Goal: Task Accomplishment & Management: Contribute content

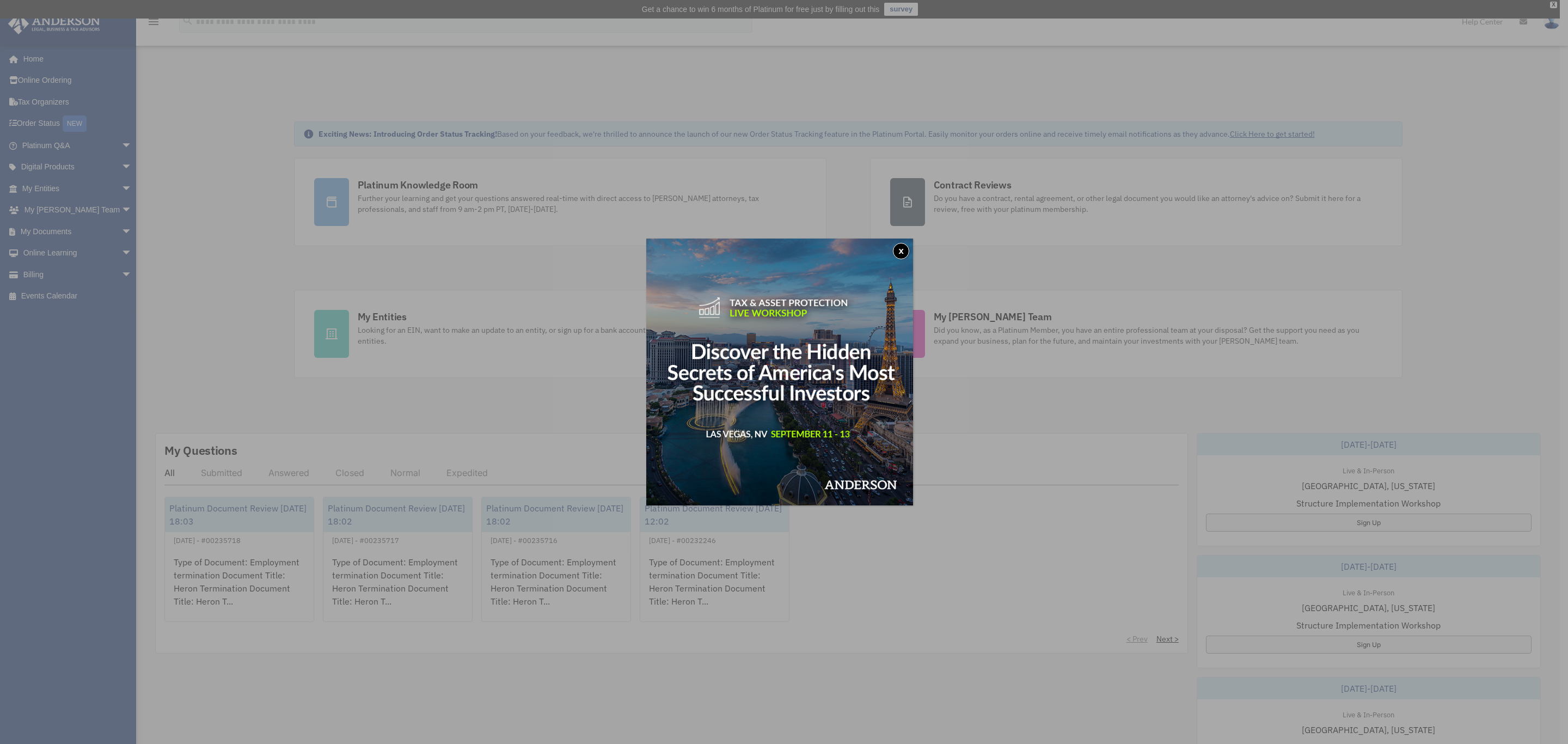
click at [907, 248] on button "x" at bounding box center [900, 250] width 16 height 16
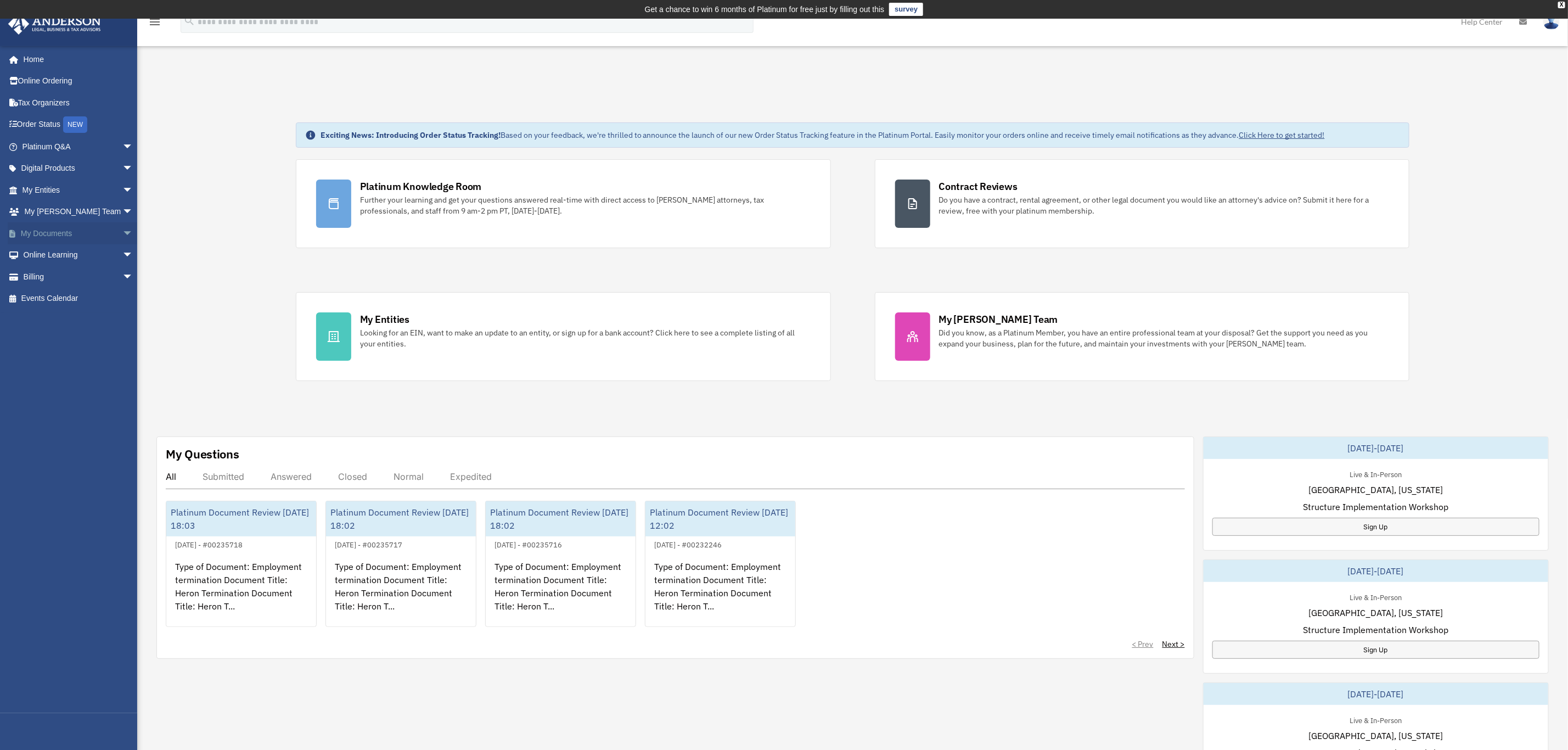
click at [63, 231] on link "My Documents arrow_drop_down" at bounding box center [79, 233] width 142 height 22
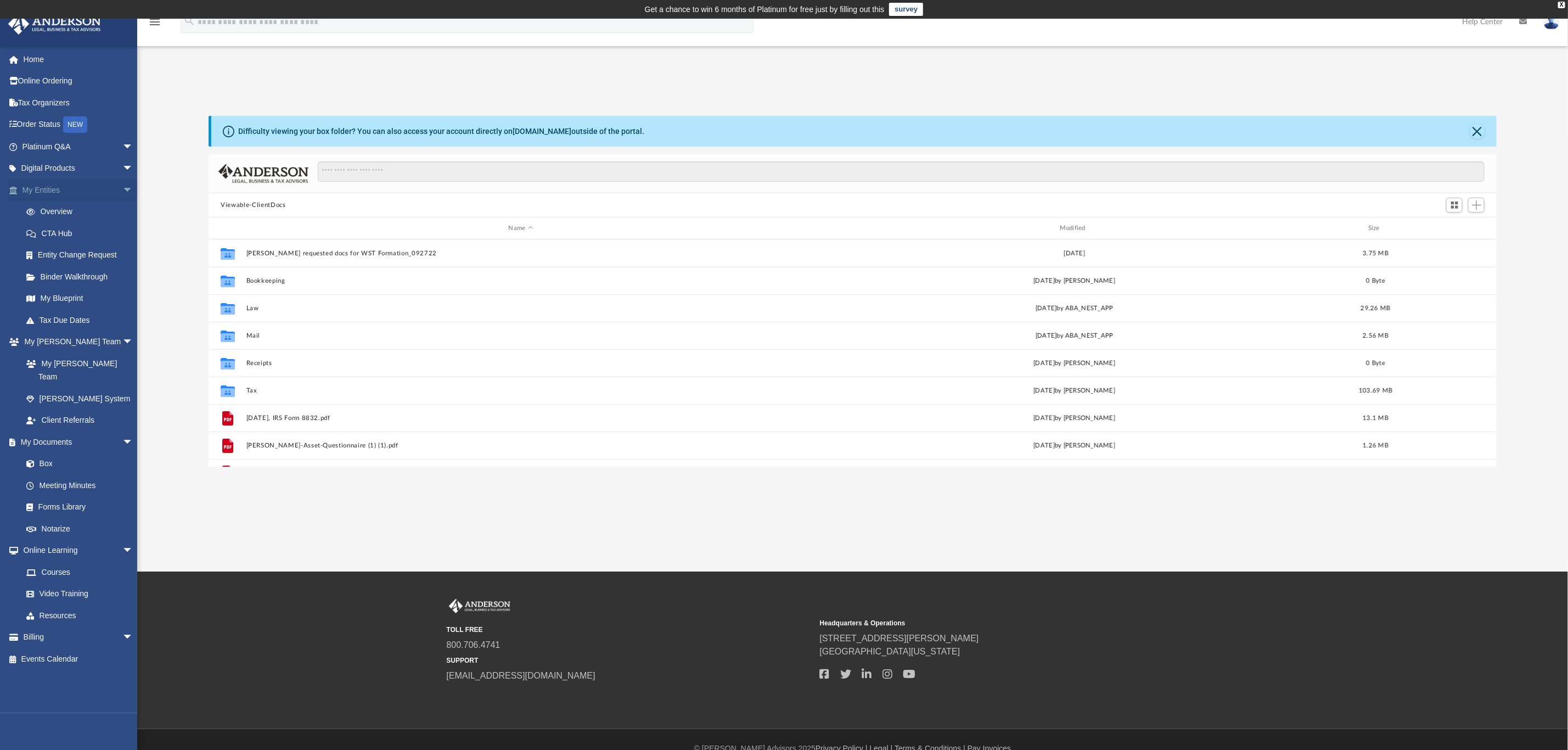
scroll to position [236, 1275]
click at [251, 386] on div "Collaborated Folder Tax Tue May 20 2025 by Jasmine Splunge 103.69 MB" at bounding box center [852, 390] width 1288 height 28
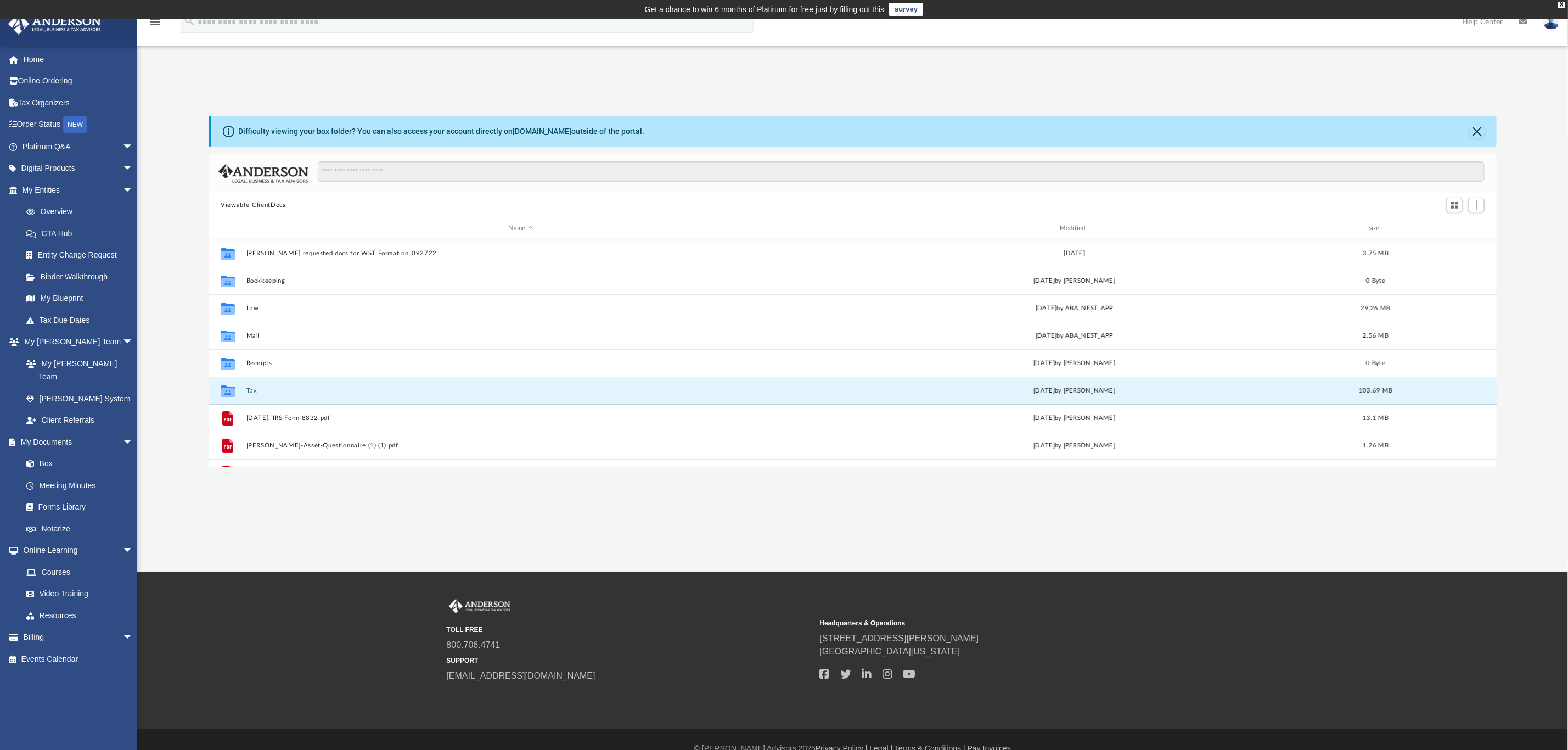
click at [252, 390] on button "Tax" at bounding box center [521, 390] width 549 height 7
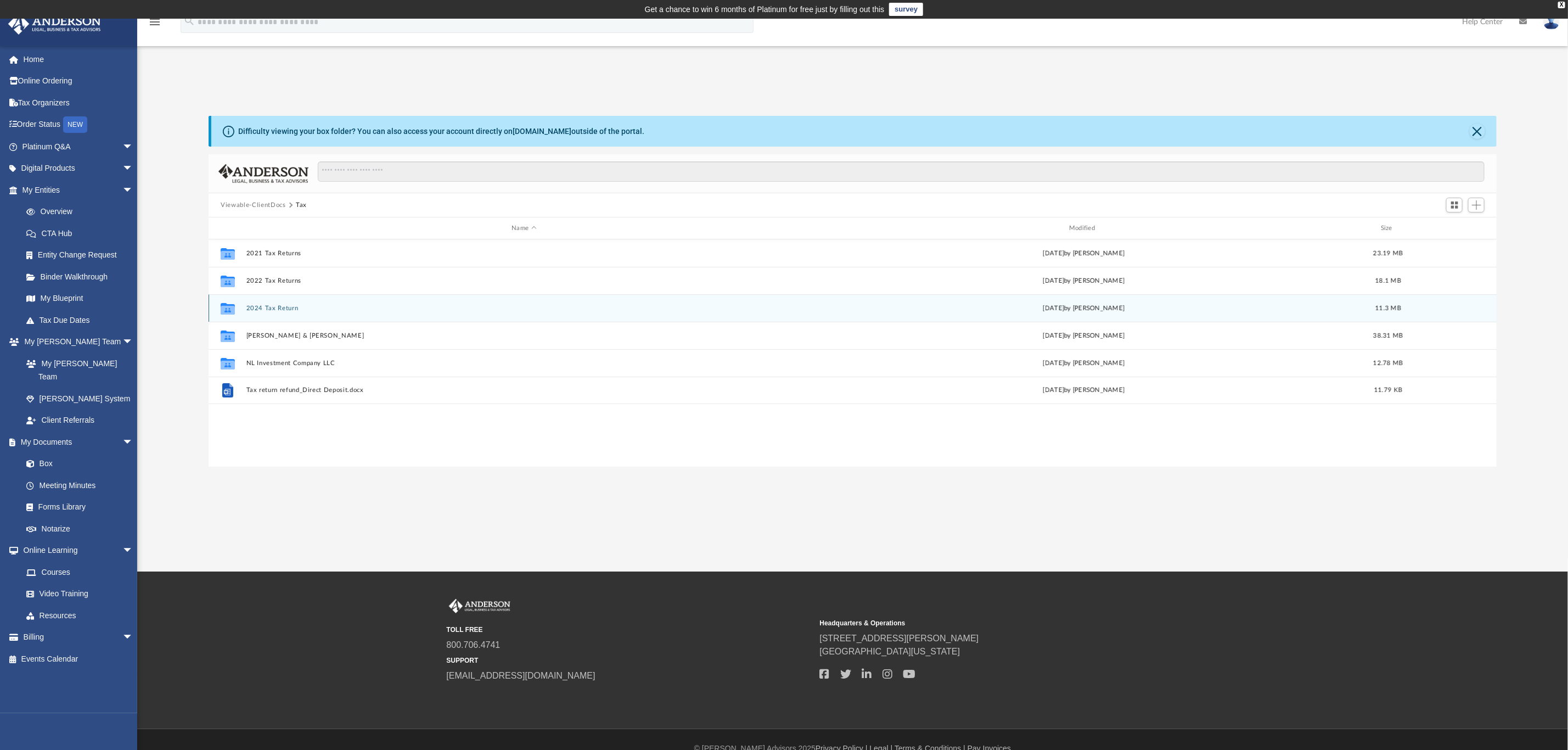
click at [276, 307] on button "2024 Tax Return" at bounding box center [524, 309] width 555 height 7
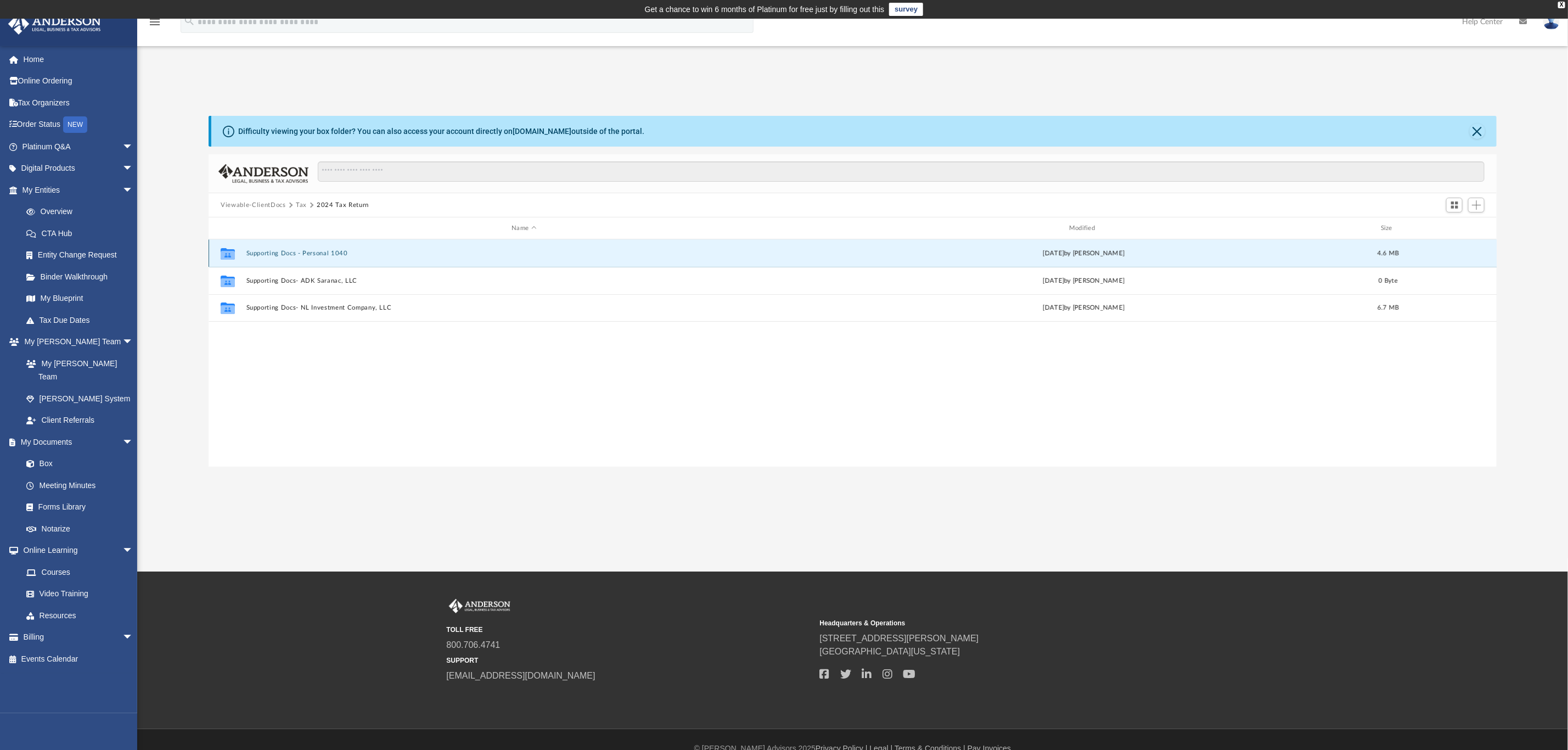
click at [329, 252] on button "Supporting Docs - Personal 1040" at bounding box center [524, 253] width 555 height 7
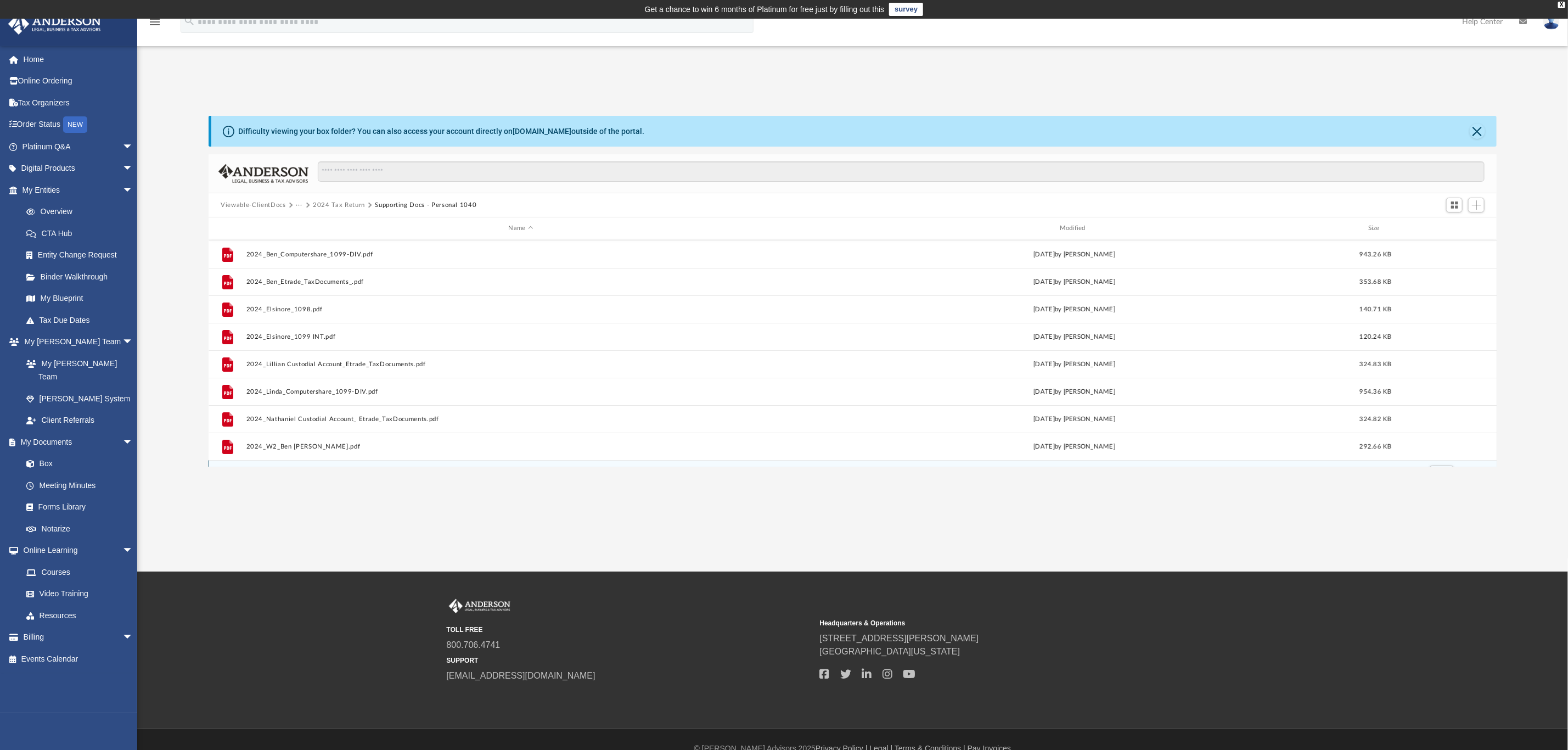
scroll to position [0, 0]
click at [257, 204] on button "Viewable-ClientDocs" at bounding box center [252, 205] width 65 height 10
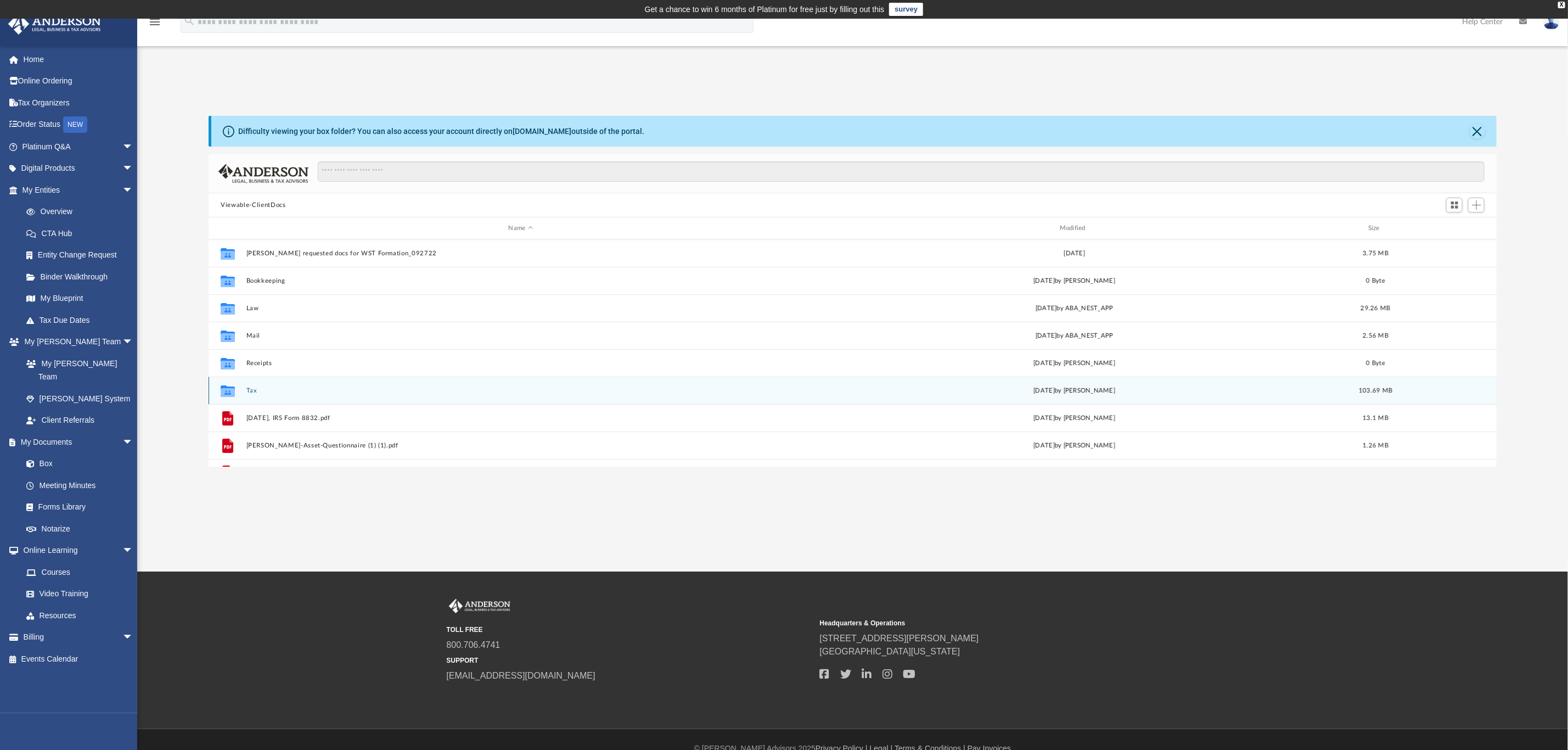
click at [249, 390] on button "Tax" at bounding box center [521, 390] width 549 height 7
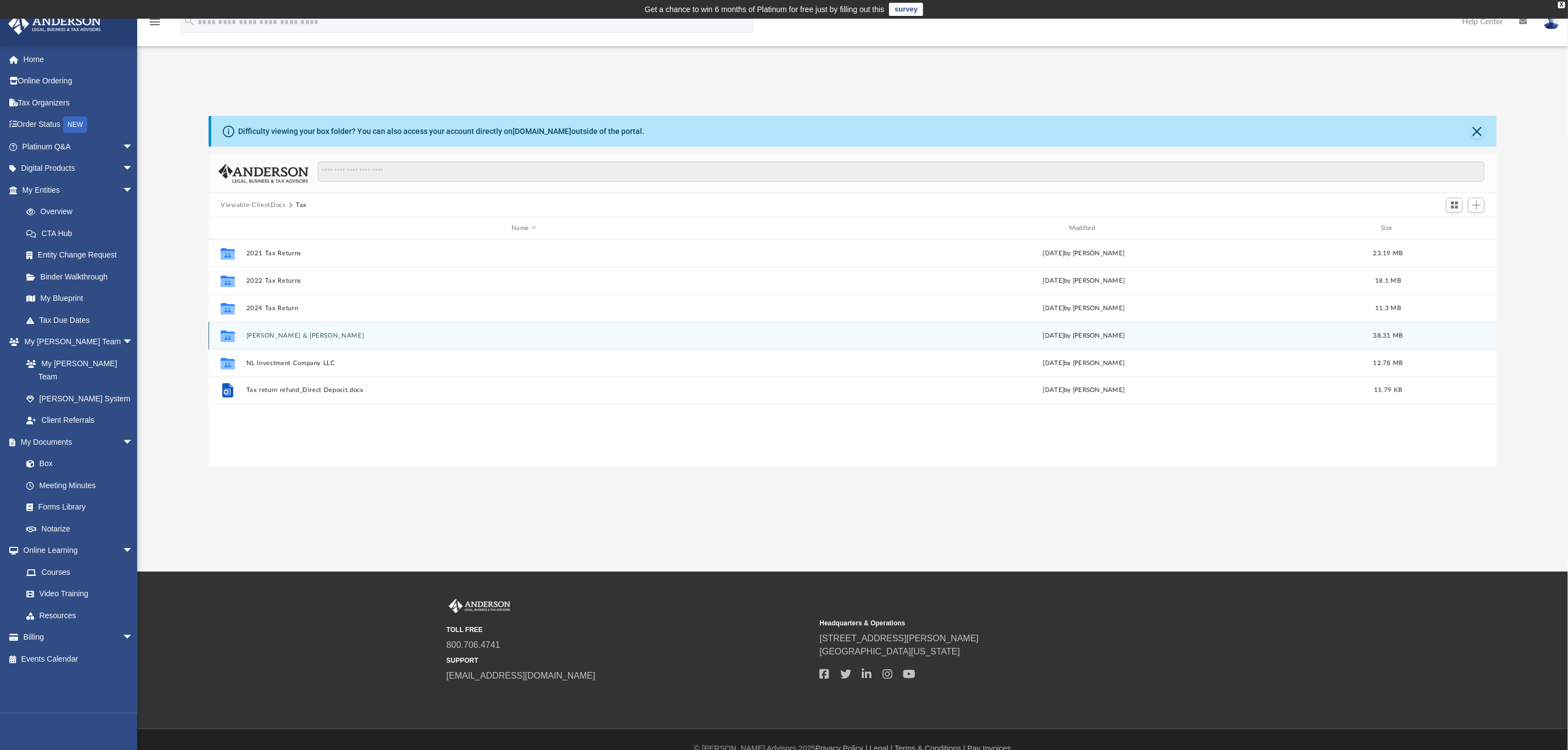
click at [292, 329] on div "Collaborated Folder Chmielewski, Linda & Benjamin Tue May 20 2025 by Jasmine Sp…" at bounding box center [852, 336] width 1288 height 28
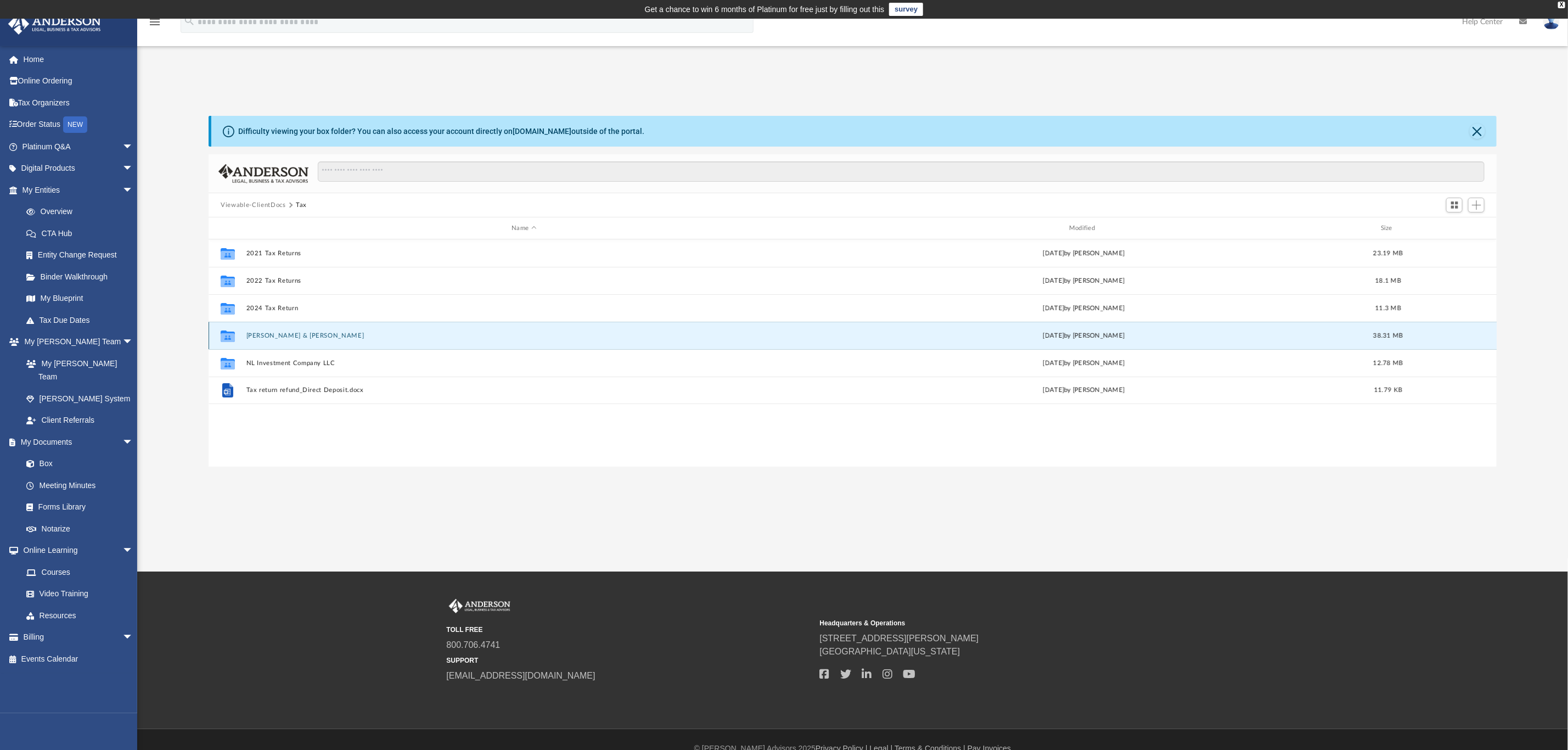
click at [292, 334] on button "Chmielewski, Linda & Benjamin" at bounding box center [524, 336] width 555 height 7
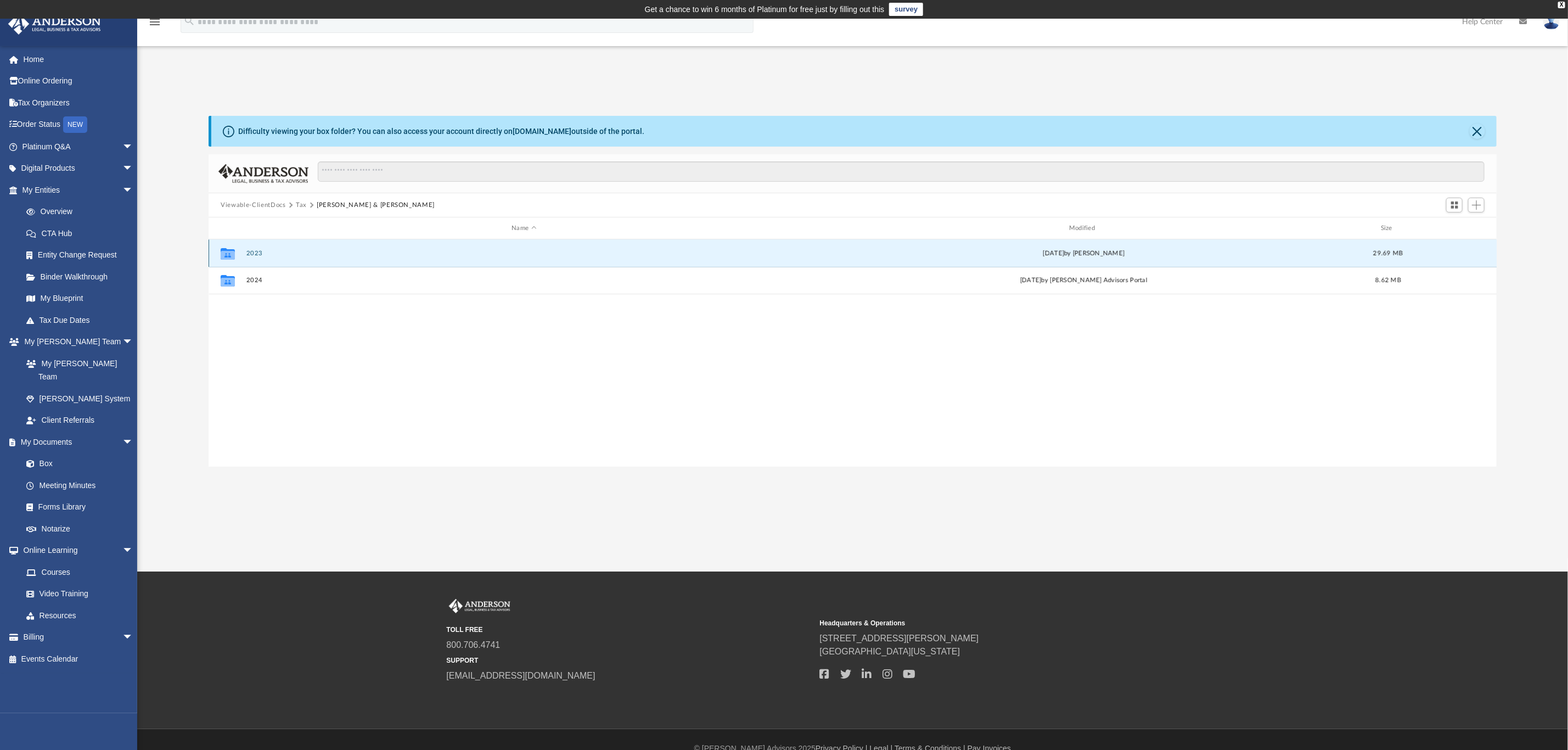
click at [254, 251] on button "2023" at bounding box center [524, 253] width 555 height 7
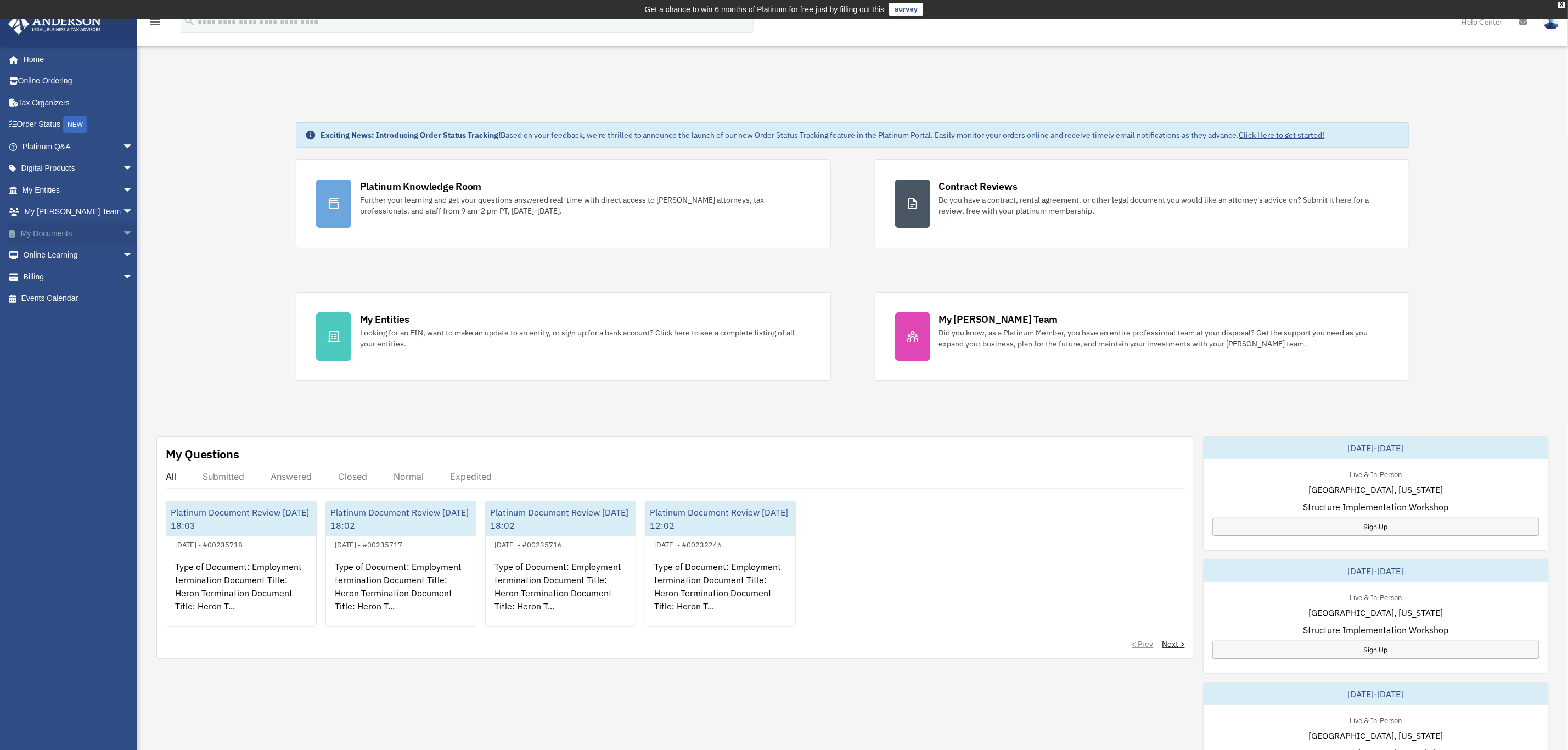
click at [48, 227] on link "My Documents arrow_drop_down" at bounding box center [79, 233] width 142 height 22
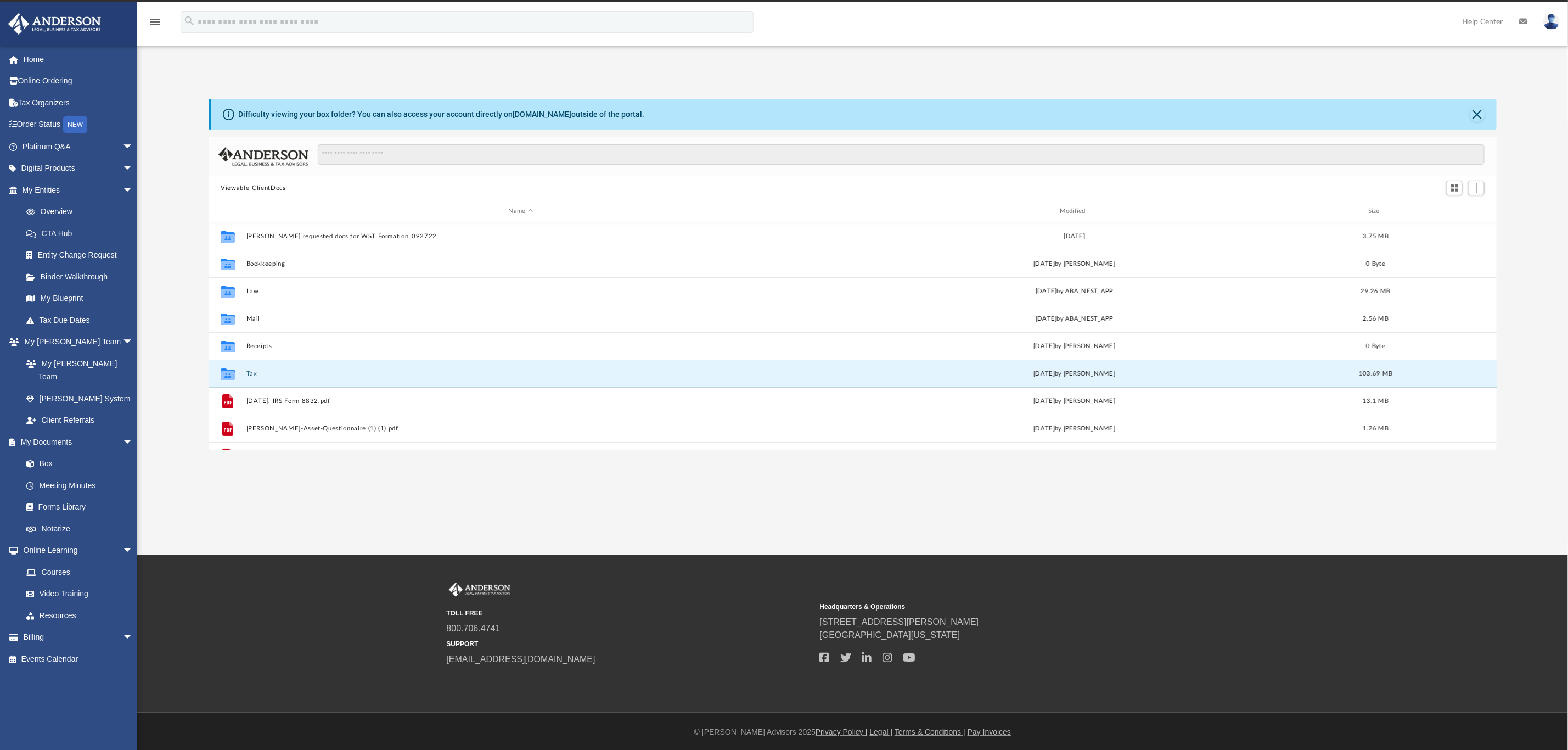
click at [251, 370] on button "Tax" at bounding box center [521, 373] width 549 height 7
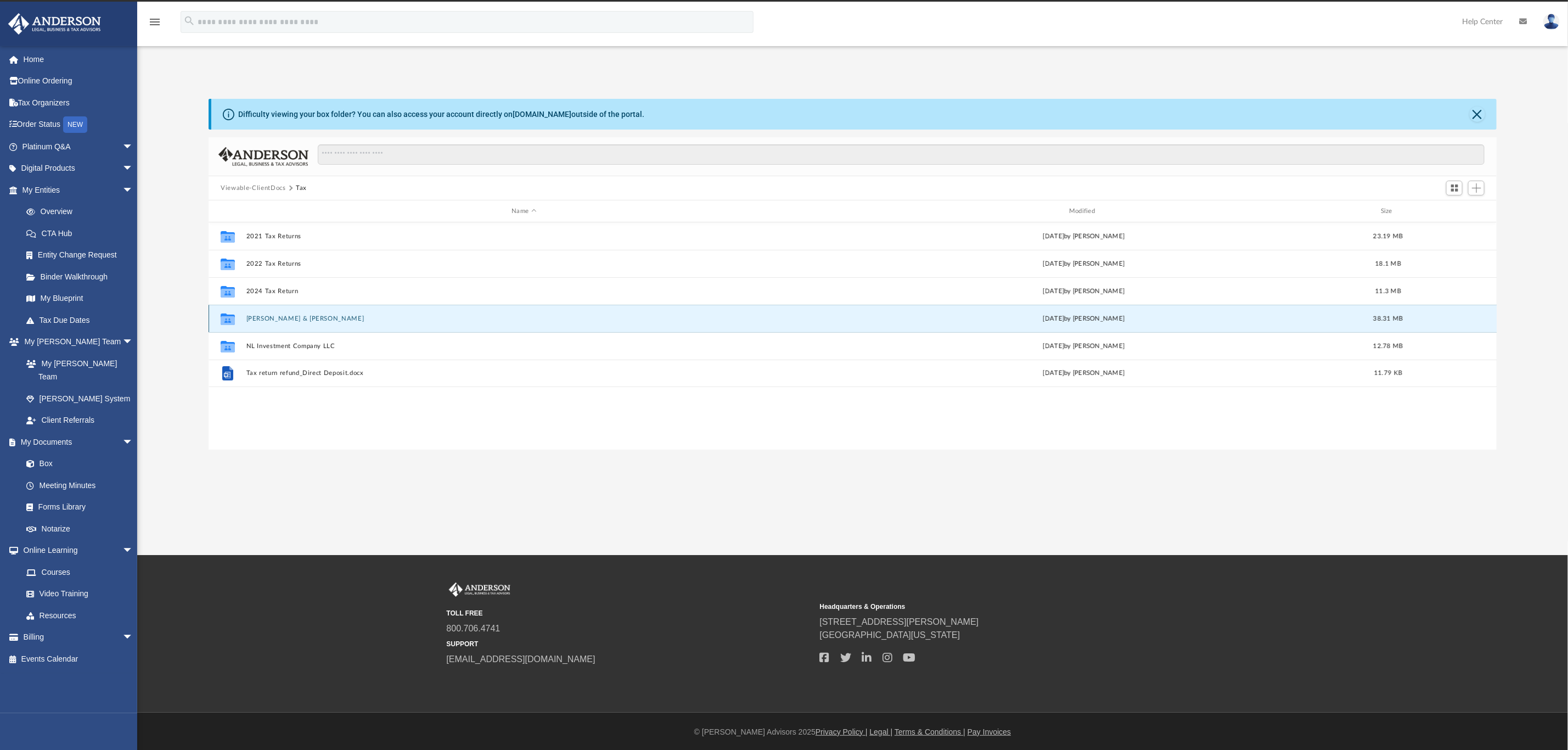
click at [310, 318] on button "Chmielewski, Linda & Benjamin" at bounding box center [524, 318] width 555 height 7
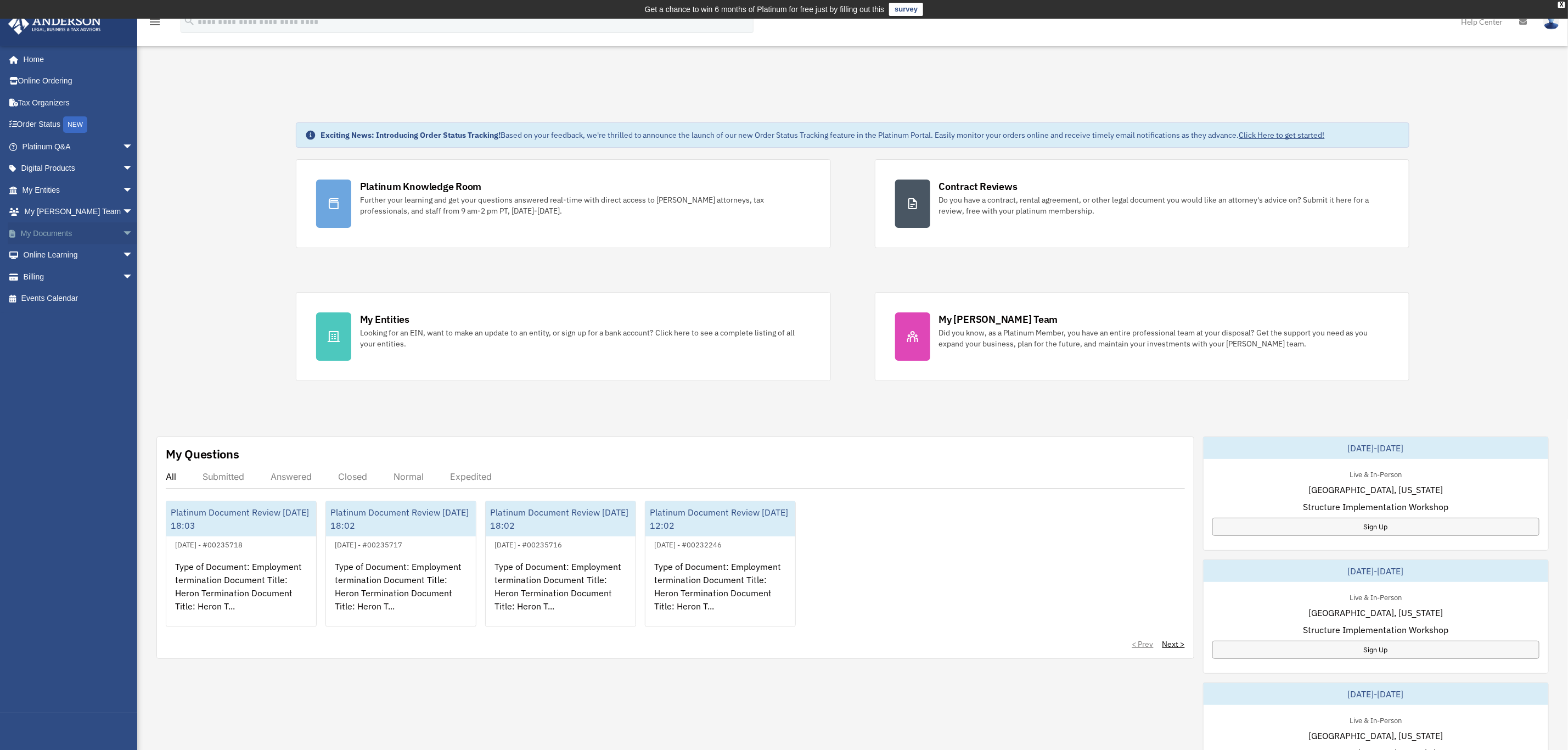
click at [55, 231] on link "My Documents arrow_drop_down" at bounding box center [79, 233] width 142 height 22
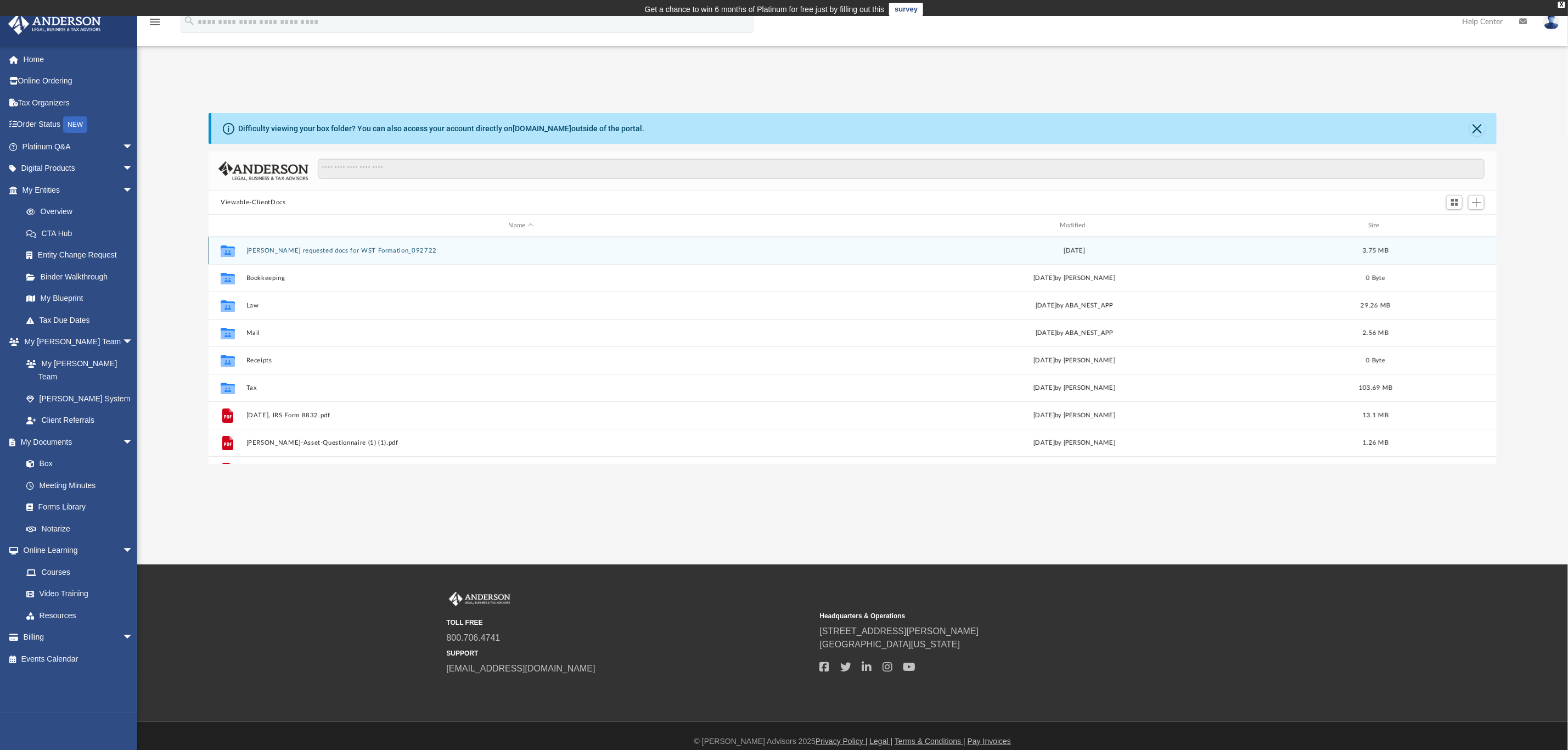
scroll to position [236, 1275]
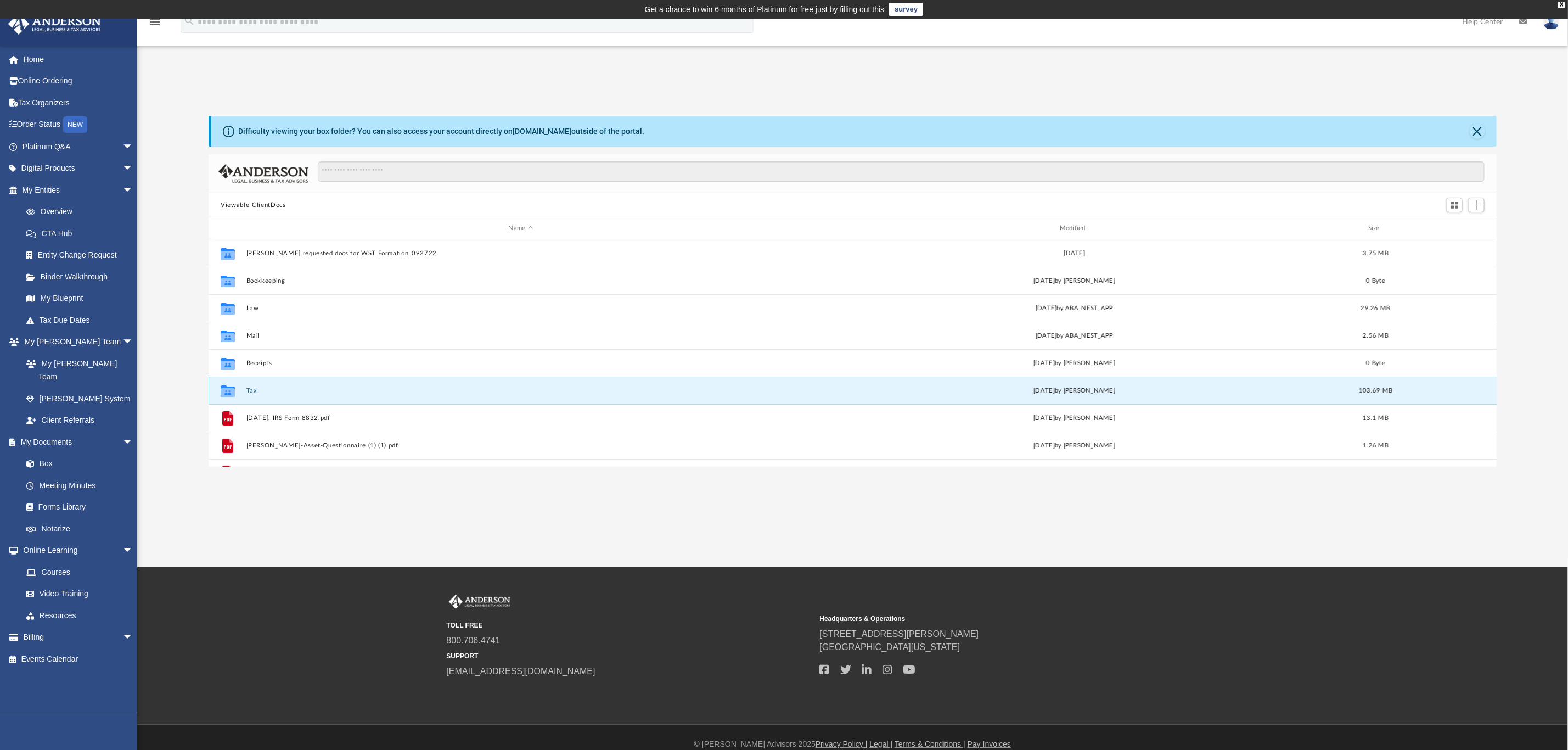
click at [255, 387] on button "Tax" at bounding box center [521, 390] width 549 height 7
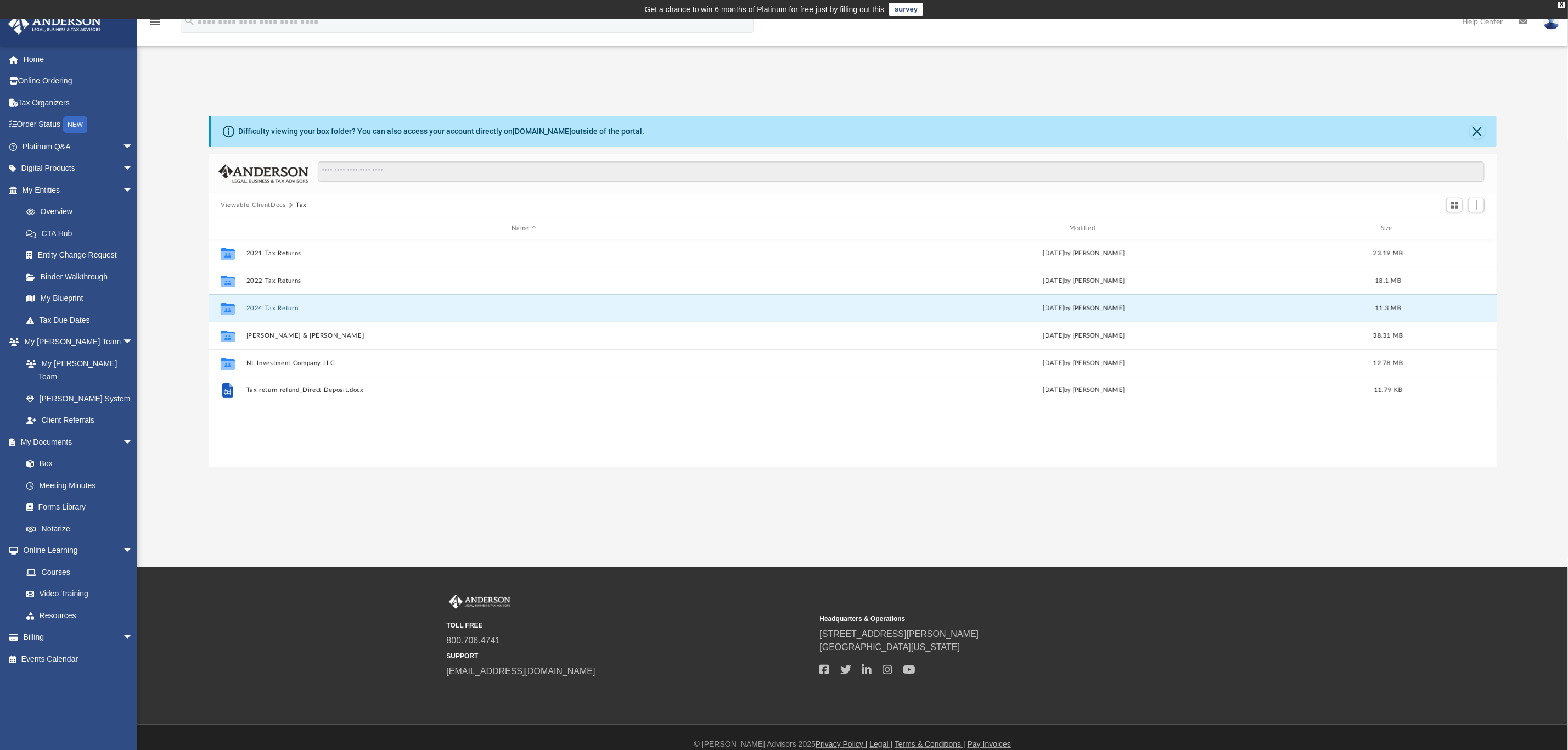
click at [279, 305] on button "2024 Tax Return" at bounding box center [524, 309] width 555 height 7
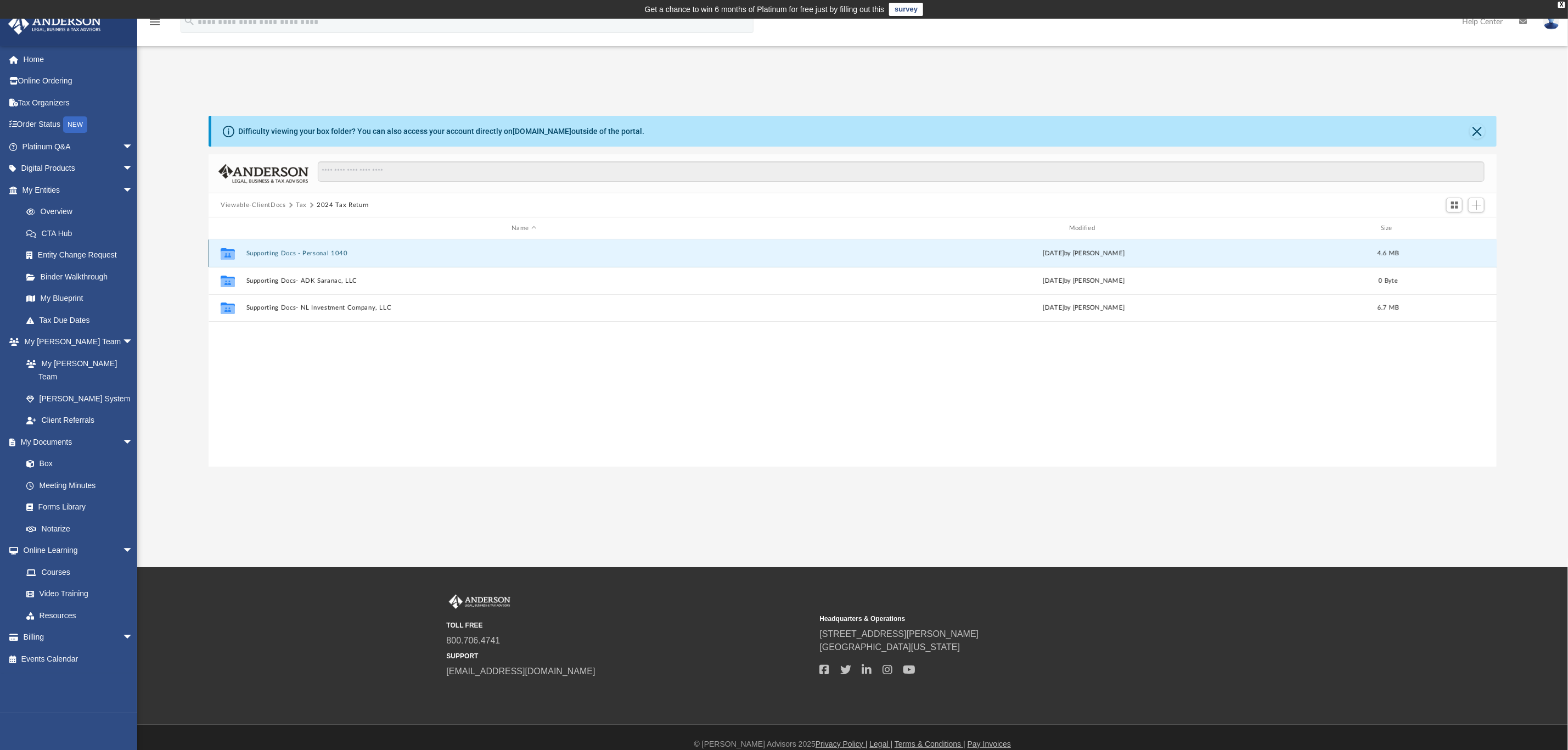
click at [287, 251] on button "Supporting Docs - Personal 1040" at bounding box center [524, 253] width 555 height 7
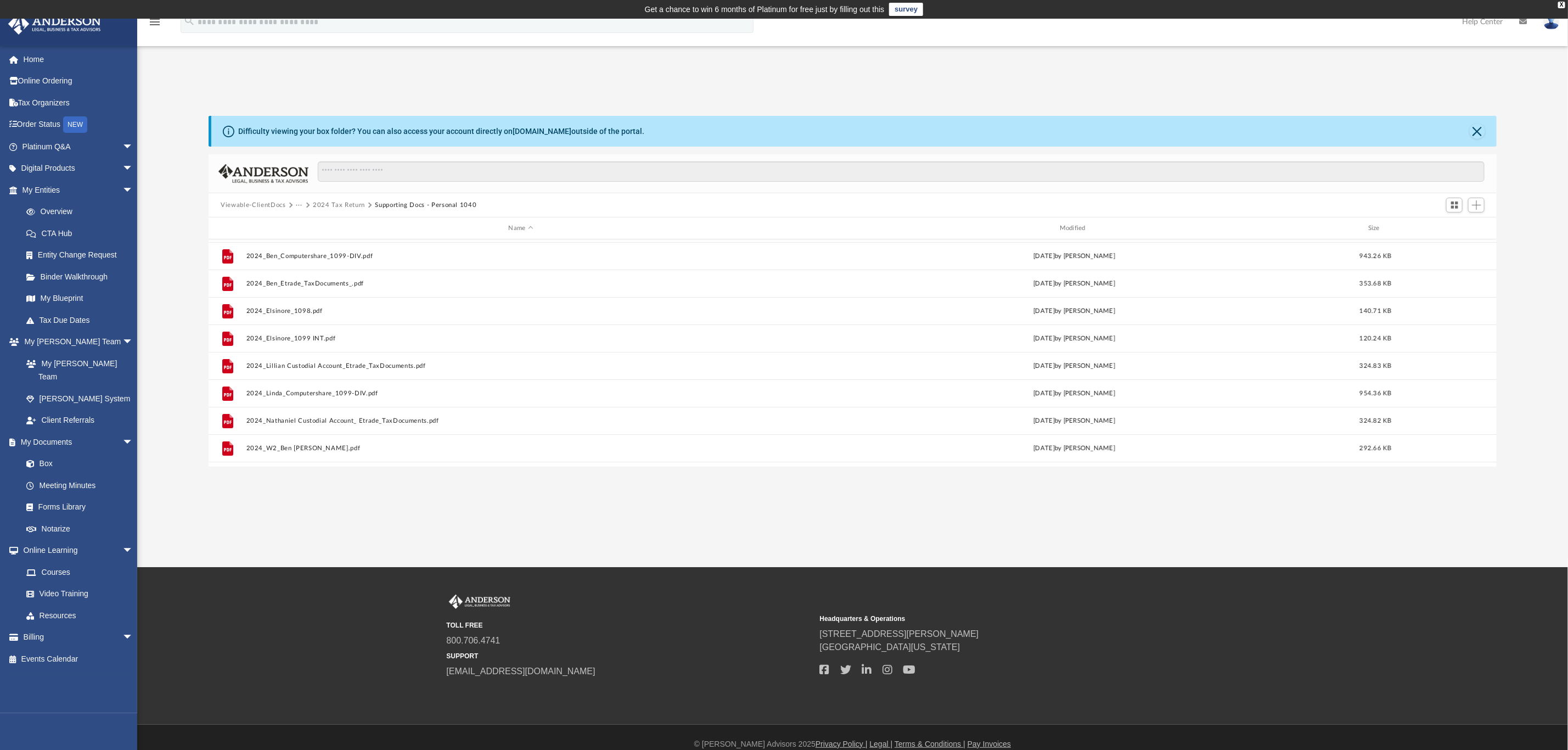
scroll to position [0, 0]
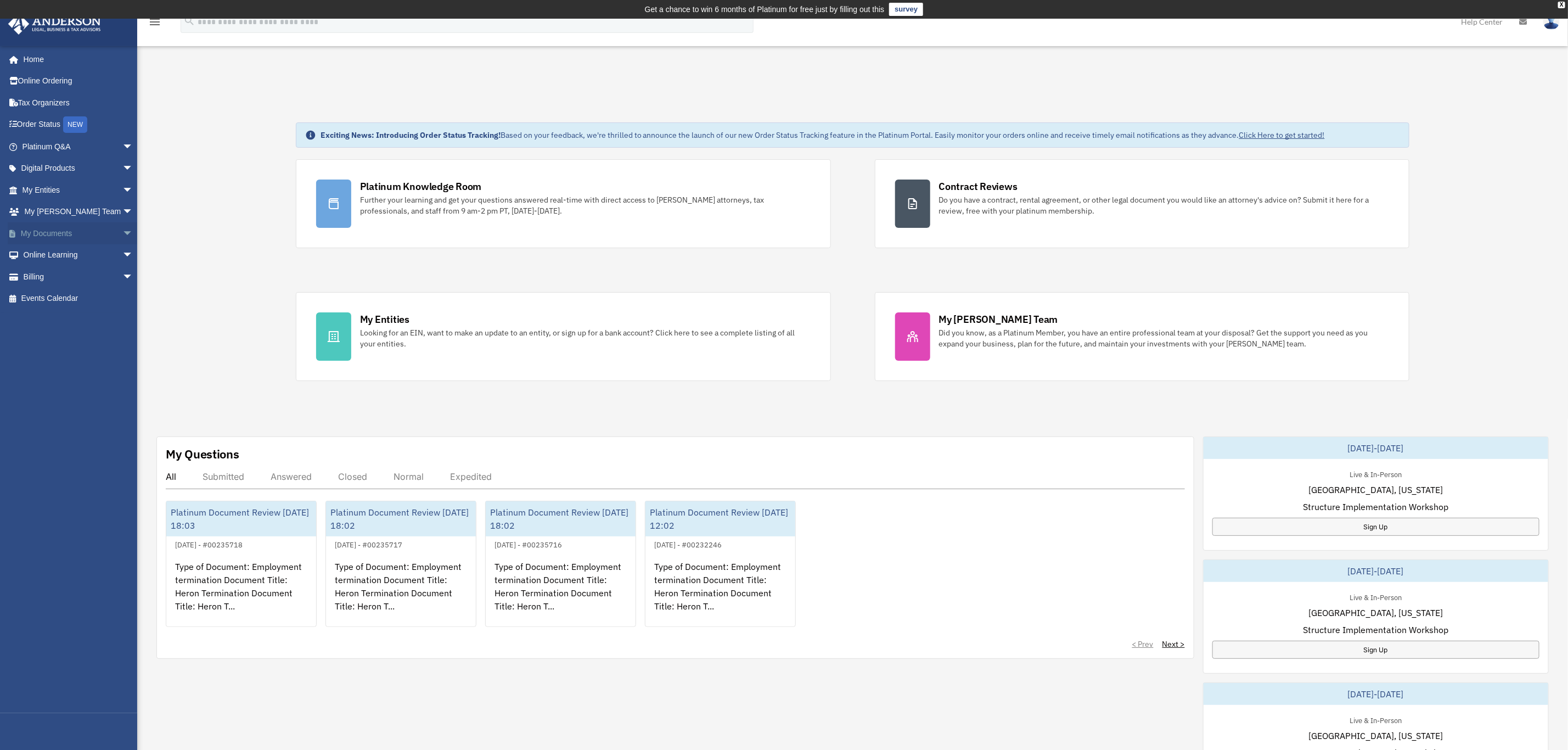
click at [45, 231] on link "My Documents arrow_drop_down" at bounding box center [79, 233] width 142 height 22
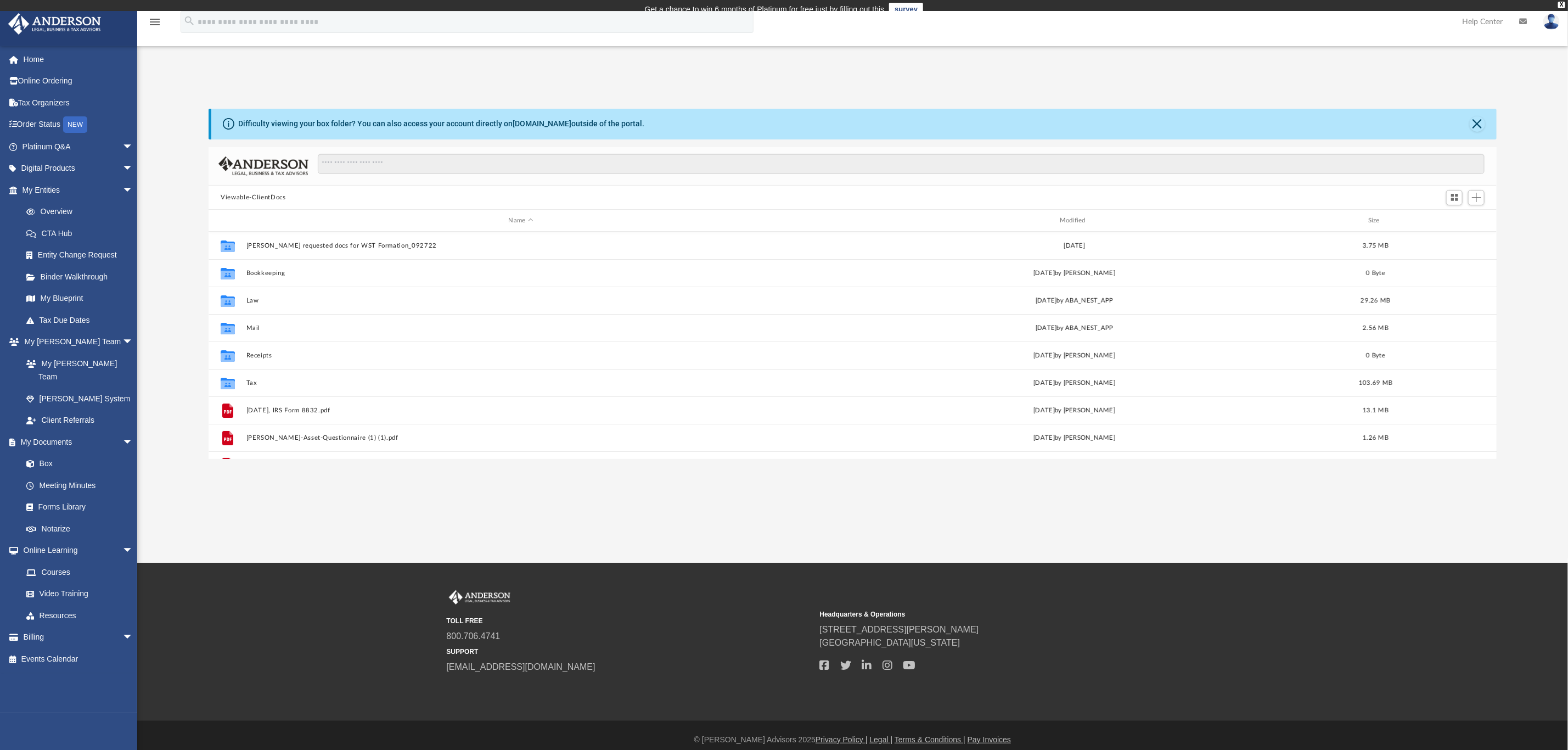
scroll to position [236, 1275]
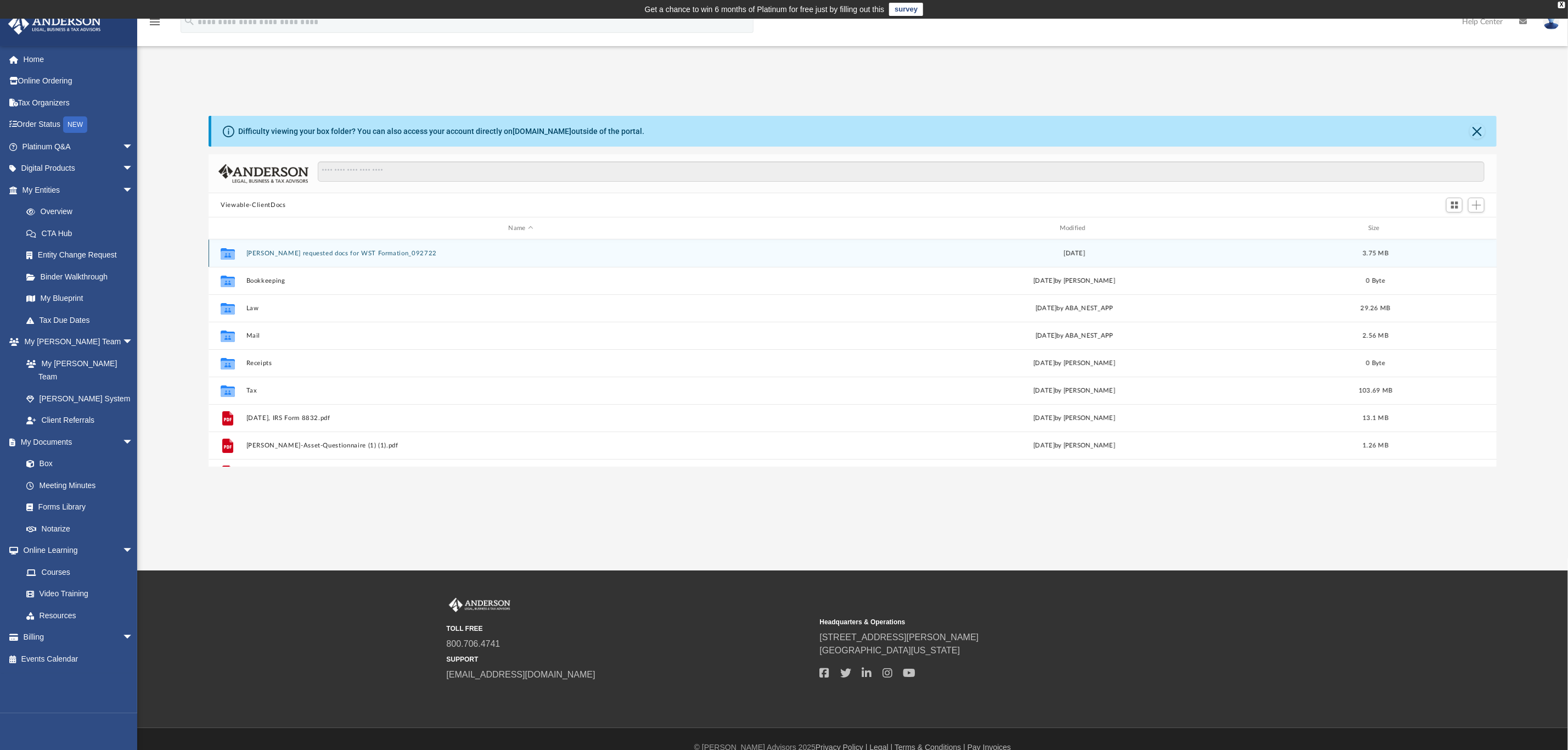
click at [312, 252] on button "[PERSON_NAME] requested docs for WST Formation_092722" at bounding box center [521, 253] width 549 height 7
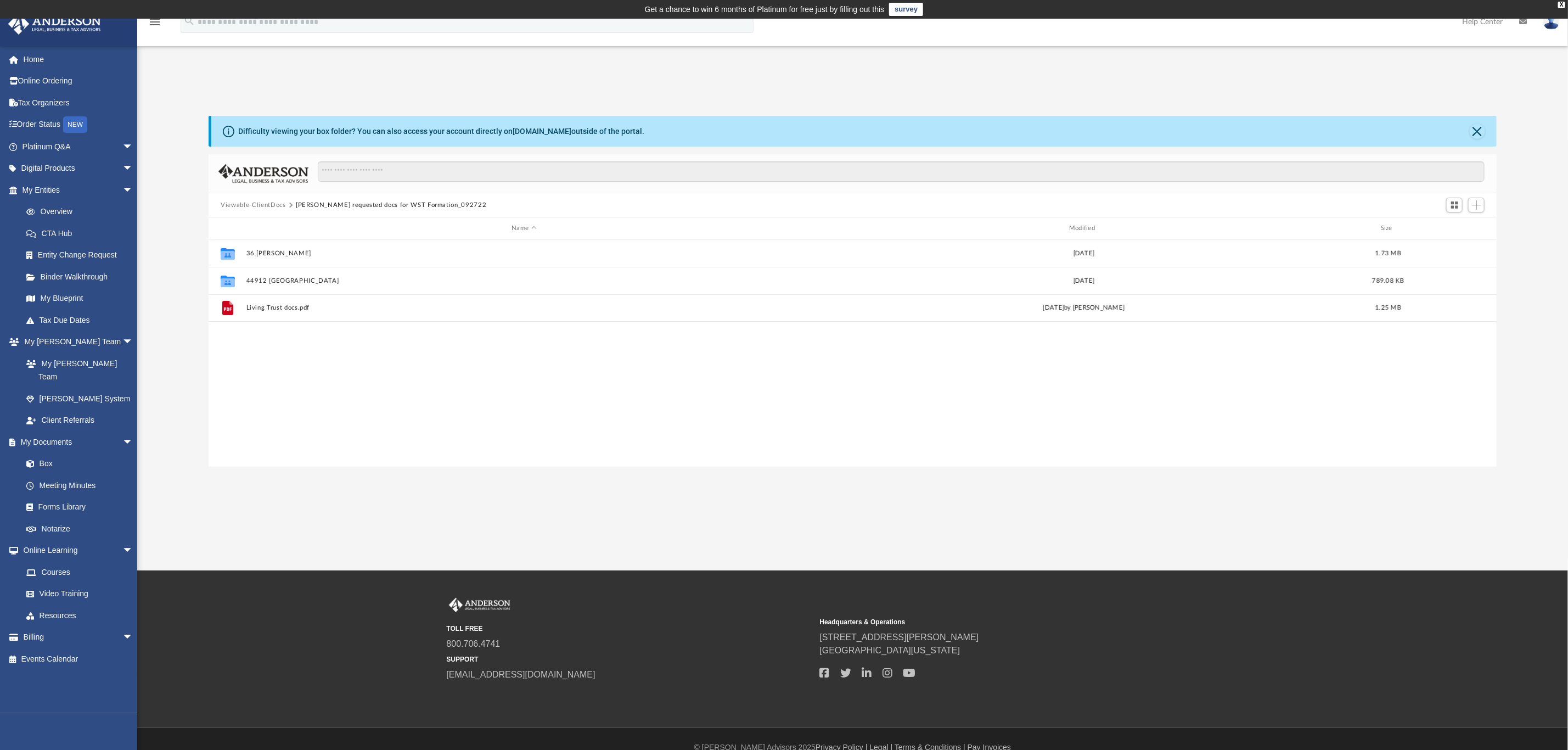
click at [257, 203] on button "Viewable-ClientDocs" at bounding box center [252, 205] width 65 height 10
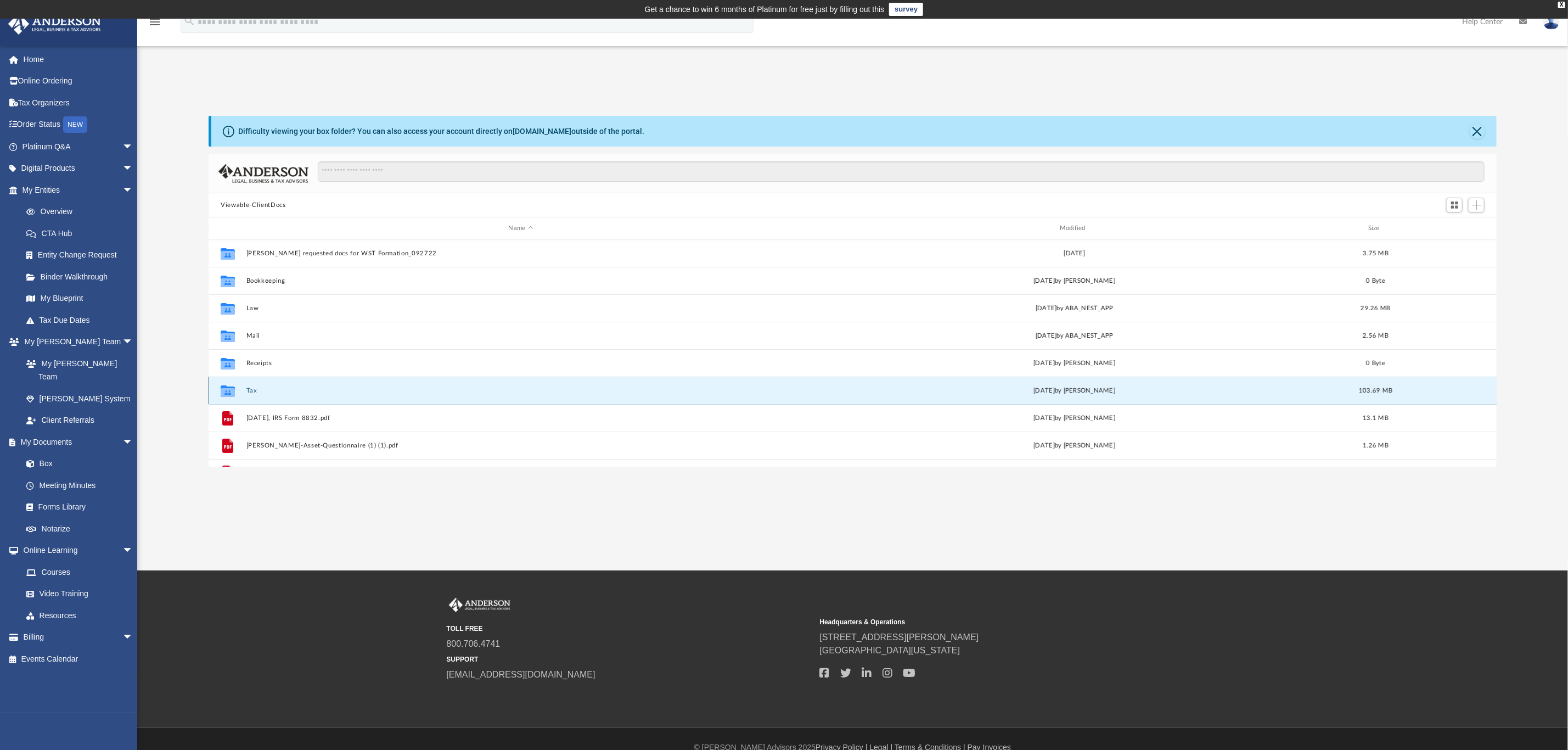
click at [247, 389] on button "Tax" at bounding box center [521, 390] width 549 height 7
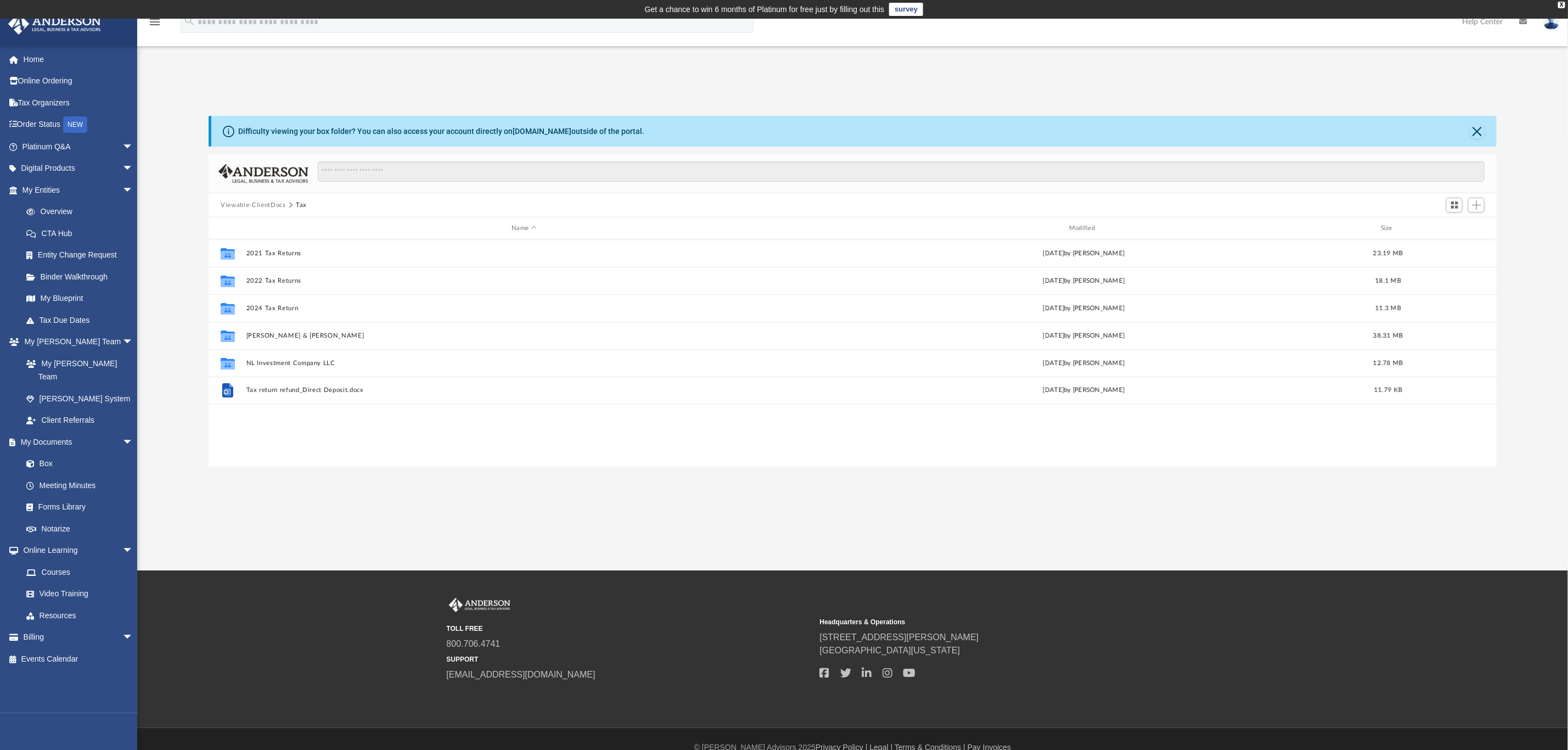
click at [315, 452] on div "Collaborated Folder 2021 Tax Returns [DATE] by [PERSON_NAME] 23.19 MB Collabora…" at bounding box center [852, 353] width 1288 height 227
click at [480, 437] on div "Collaborated Folder 2021 Tax Returns [DATE] by [PERSON_NAME] 23.19 MB Collabora…" at bounding box center [852, 353] width 1288 height 227
click at [1483, 203] on button "Add" at bounding box center [1476, 205] width 16 height 16
click at [1466, 230] on li "Upload" at bounding box center [1461, 227] width 35 height 11
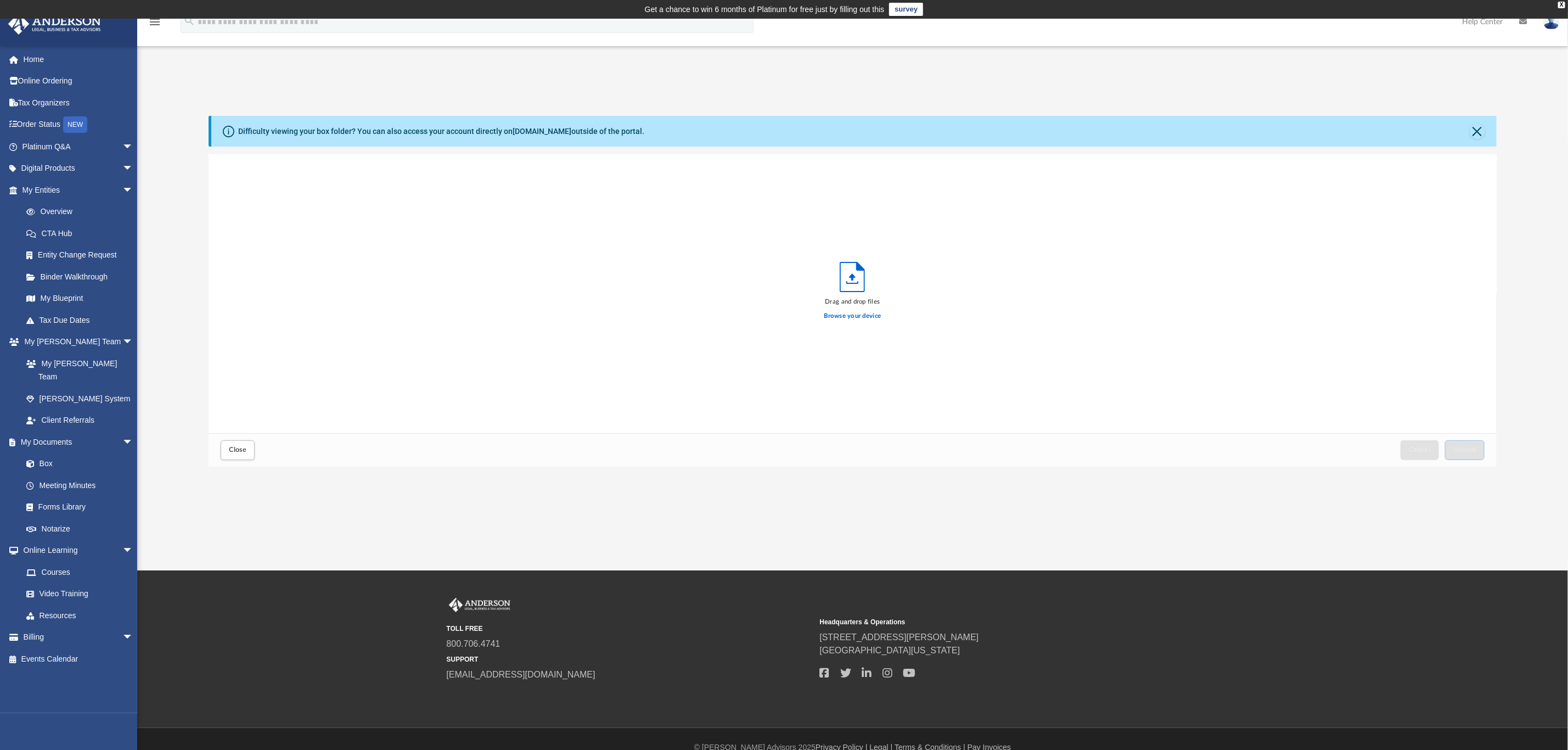
scroll to position [267, 1275]
click at [853, 283] on polyline "Upload" at bounding box center [852, 282] width 11 height 1
click at [853, 311] on label "Browse your device" at bounding box center [853, 316] width 57 height 10
click at [0, 0] on input "Browse your device" at bounding box center [0, 0] width 0 height 0
click at [1471, 453] on span "Upload" at bounding box center [1465, 449] width 23 height 6
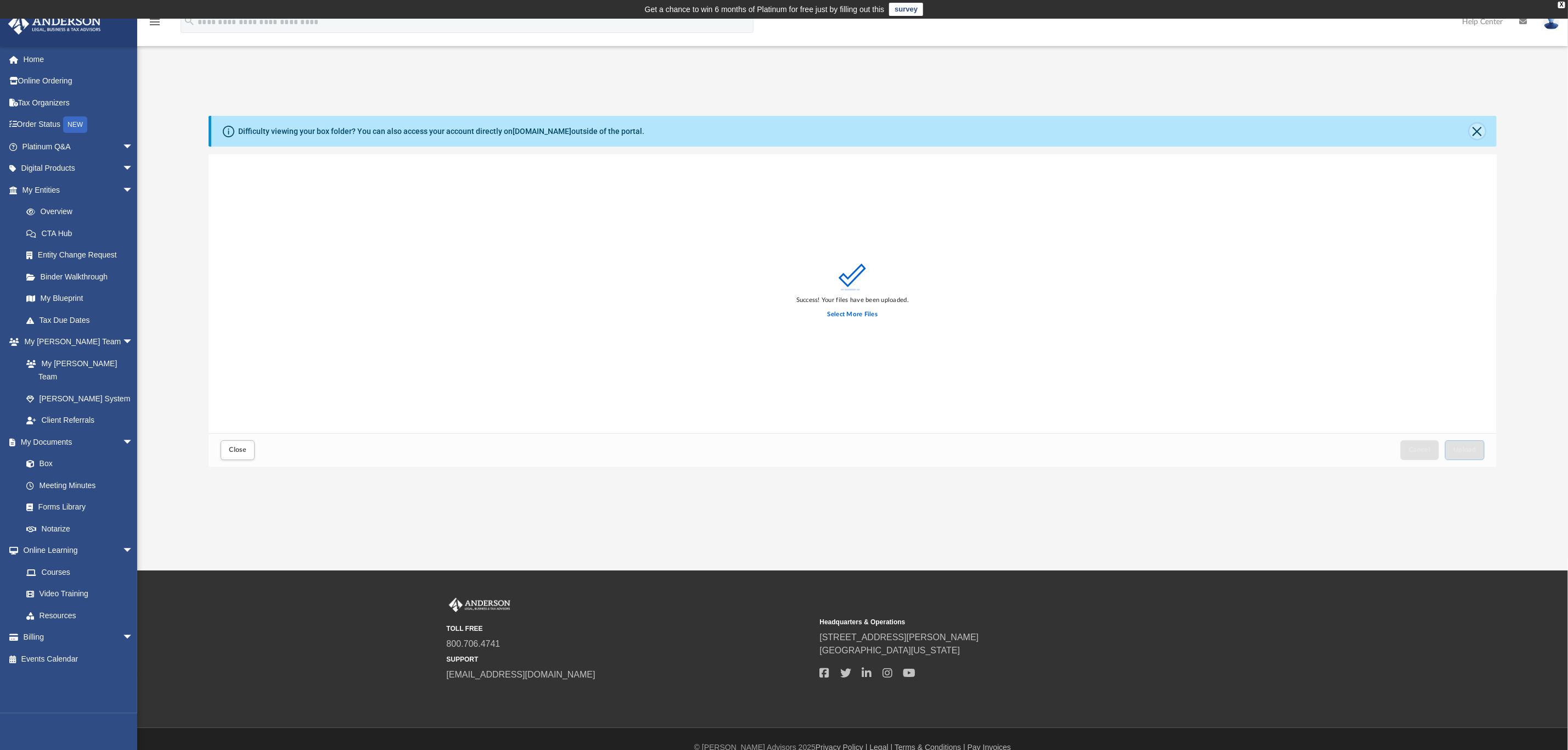
click at [1476, 131] on button "Close" at bounding box center [1478, 132] width 16 height 16
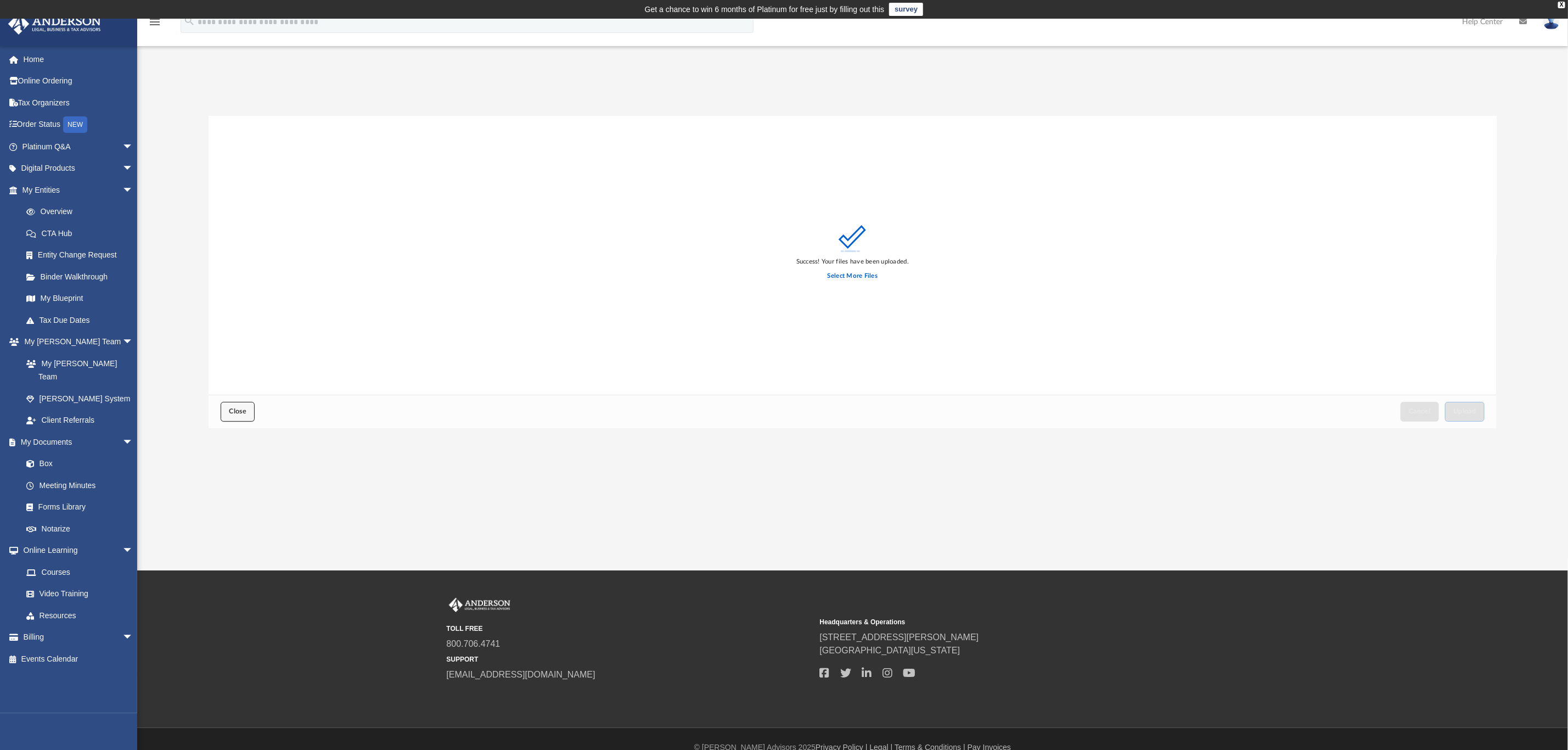
click at [240, 412] on span "Close" at bounding box center [237, 411] width 18 height 6
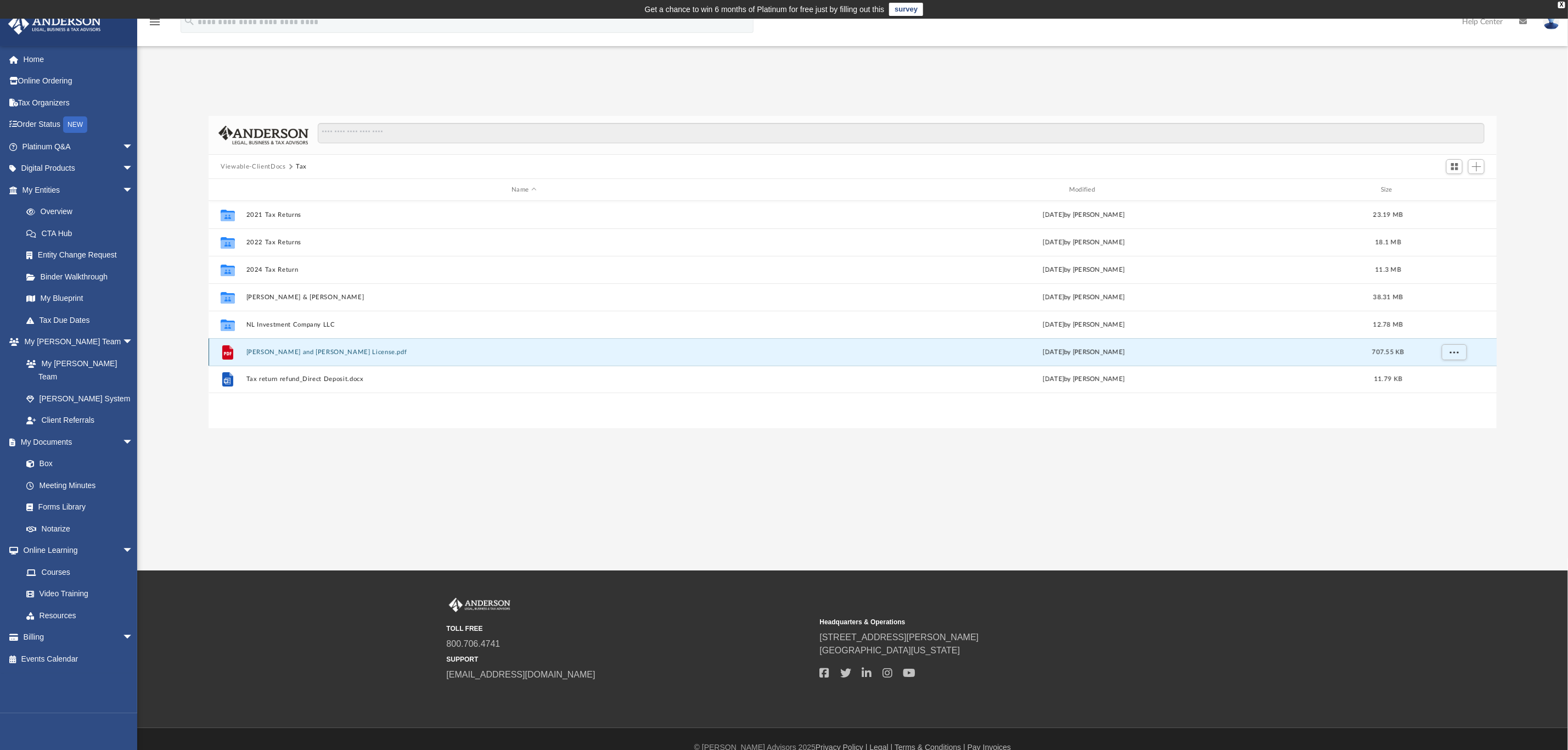
click at [312, 351] on button "[PERSON_NAME] and [PERSON_NAME] License.pdf" at bounding box center [524, 352] width 555 height 7
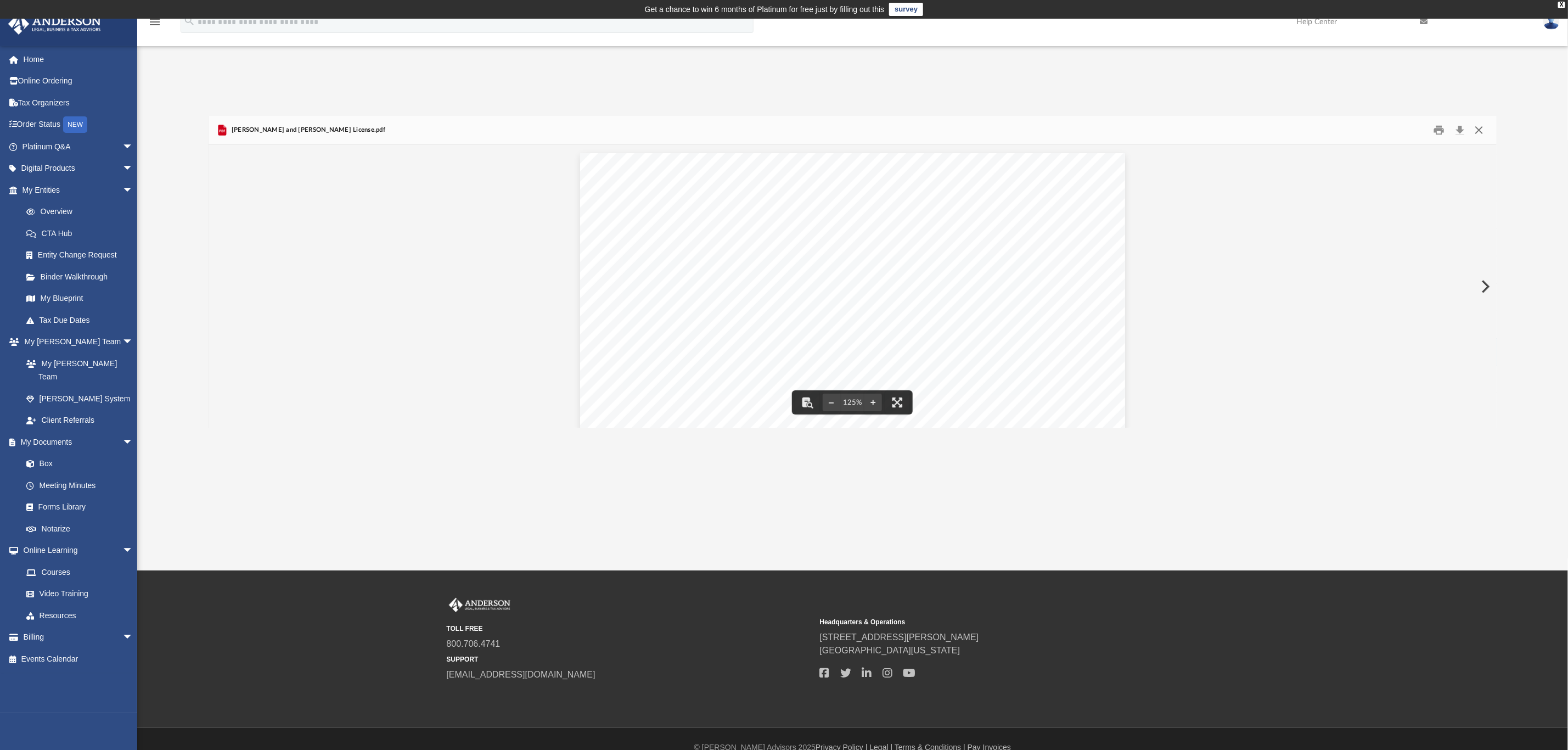
click at [1486, 135] on button "Close" at bounding box center [1479, 130] width 20 height 17
